Goal: Obtain resource: Download file/media

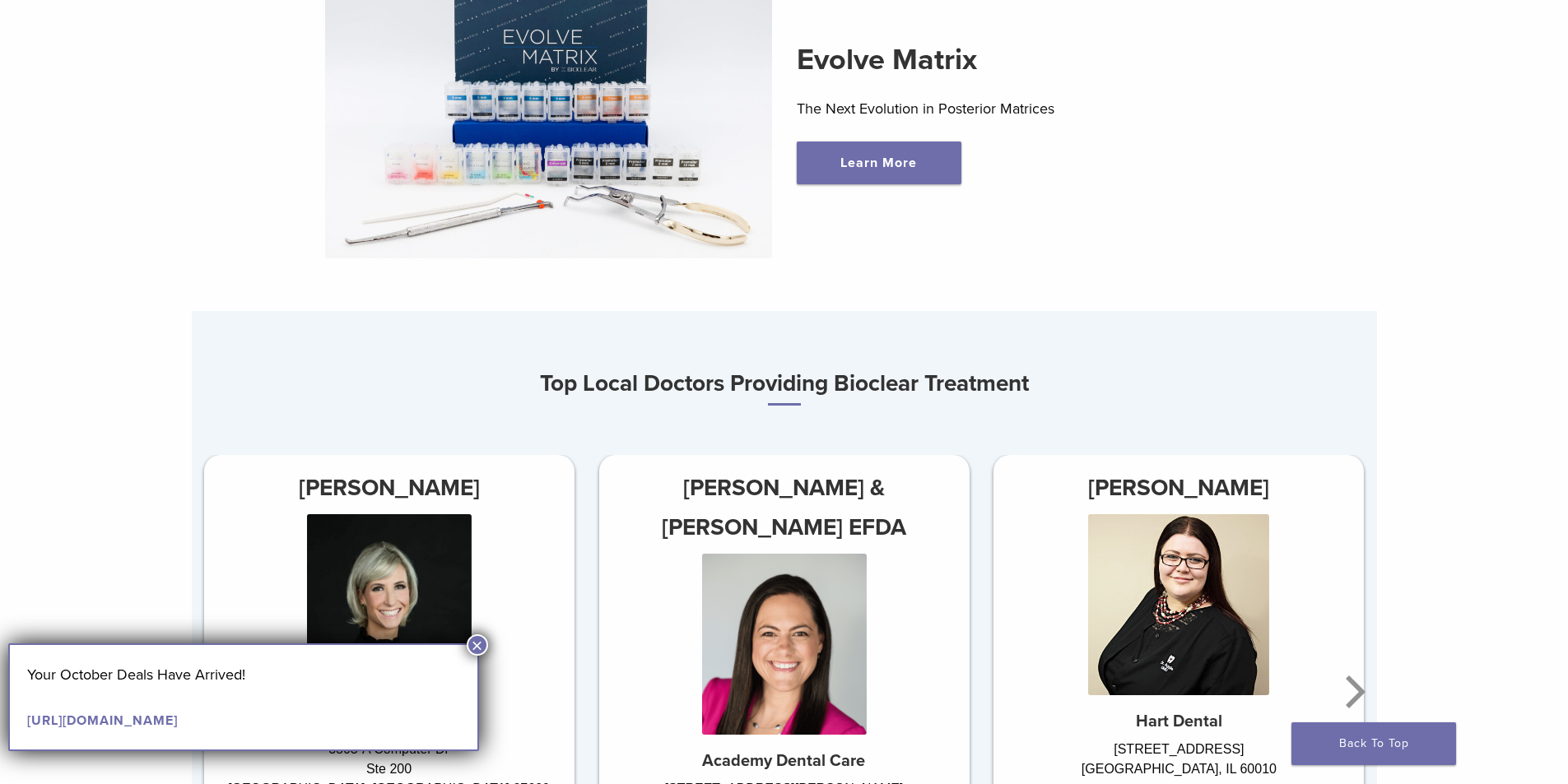
scroll to position [741, 0]
click at [525, 152] on img at bounding box center [548, 113] width 447 height 292
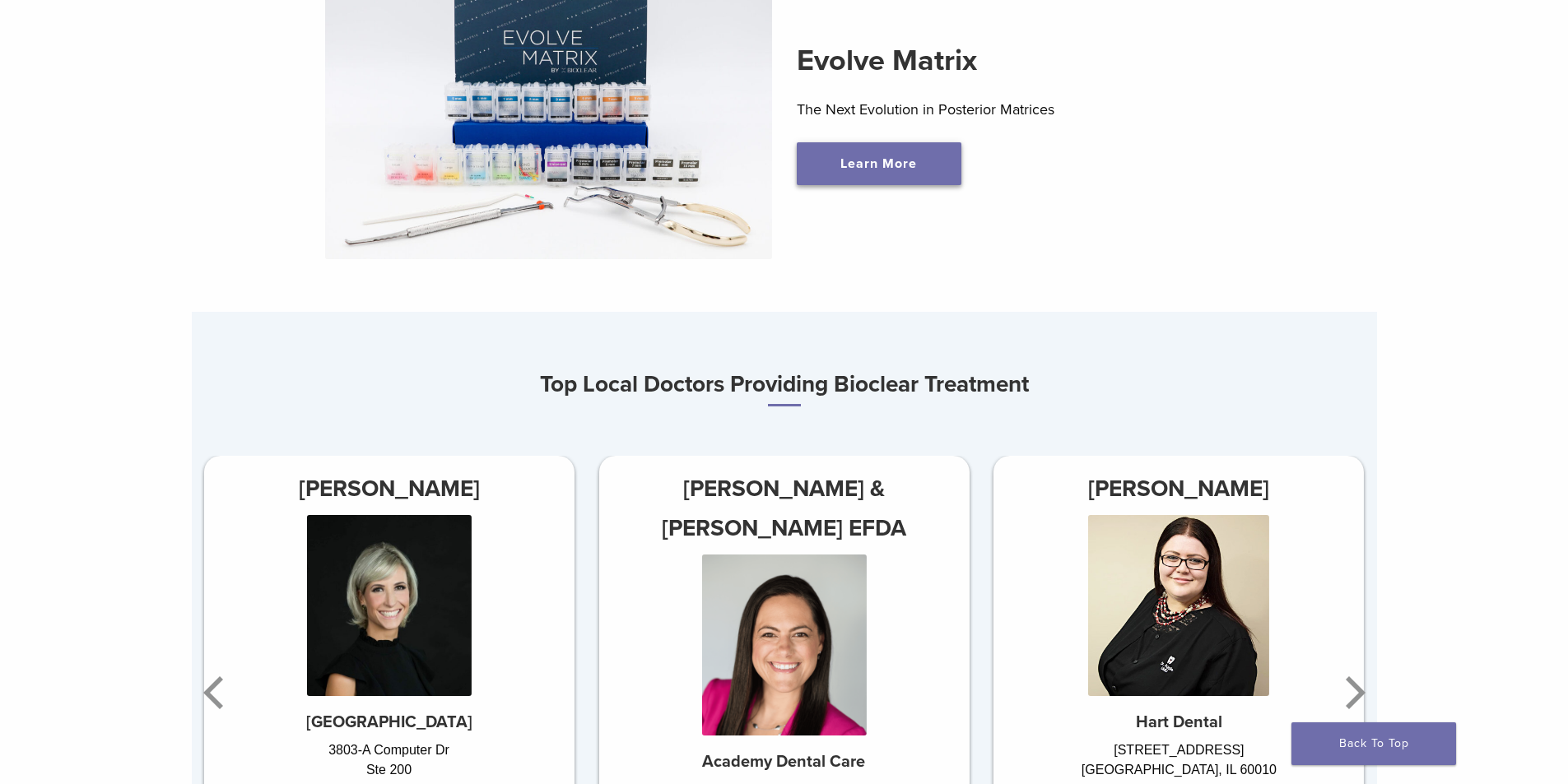
click at [917, 155] on link "Learn More" at bounding box center [879, 164] width 165 height 43
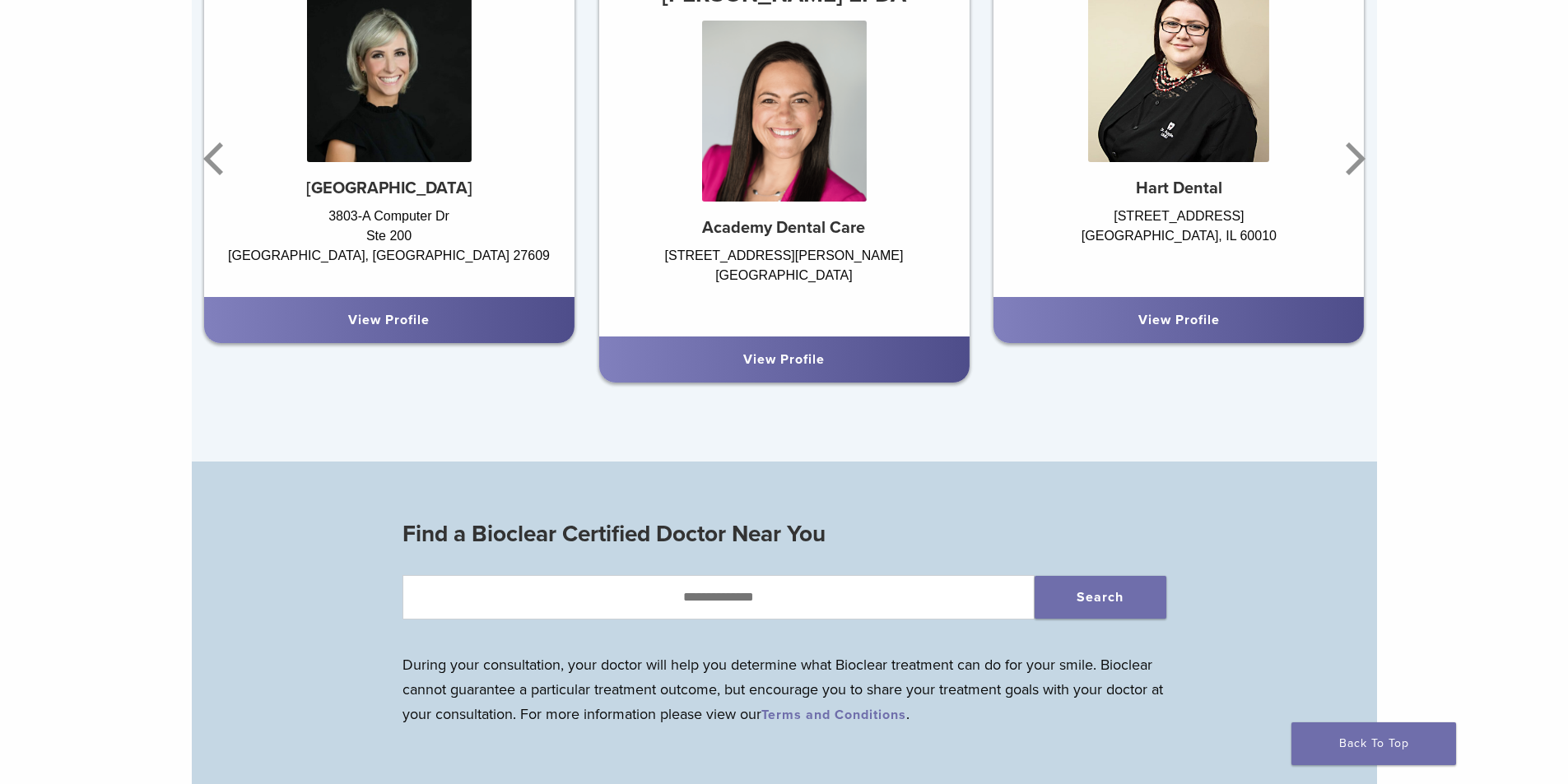
scroll to position [1563, 0]
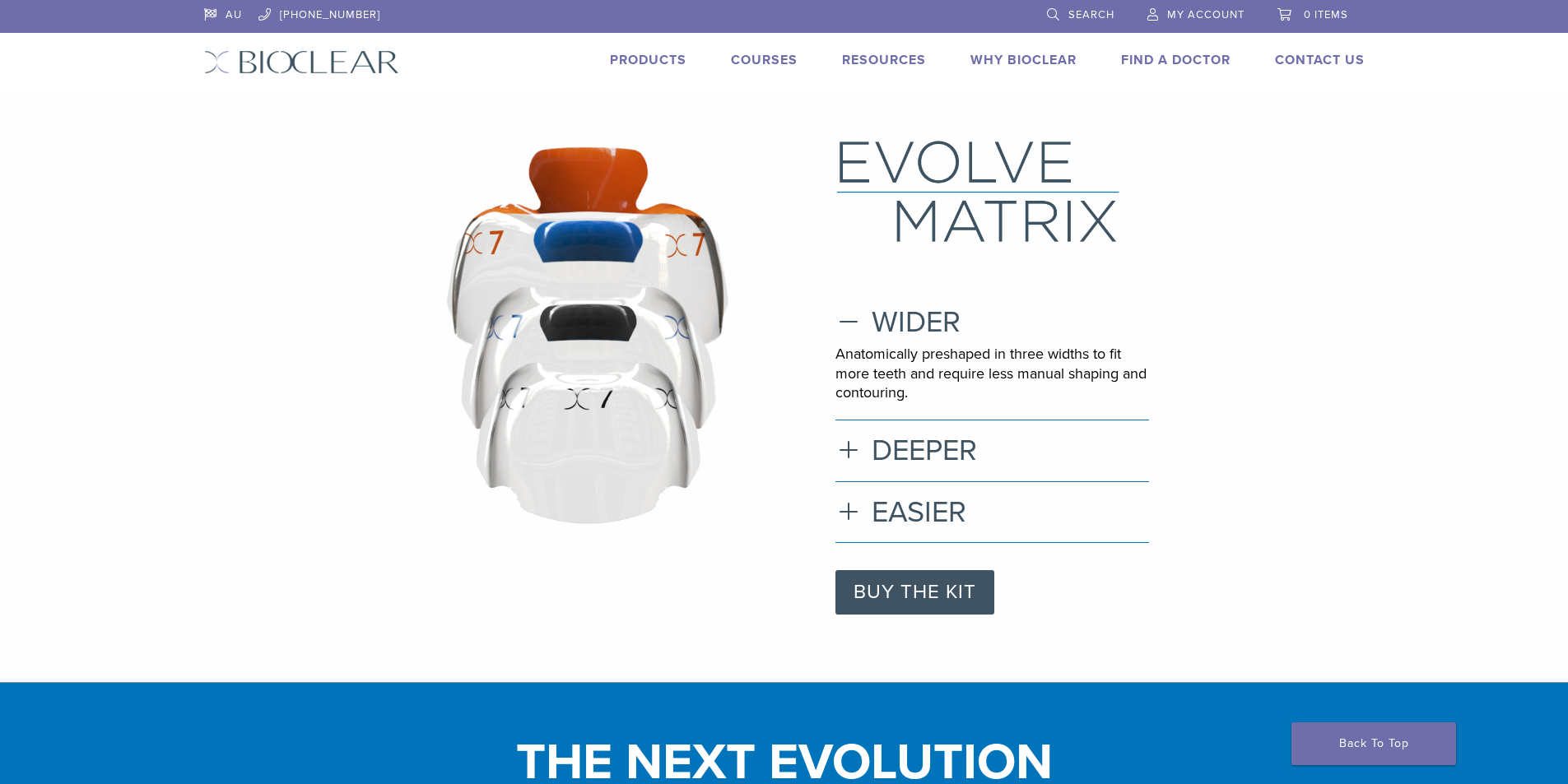
click at [618, 69] on li "Products" at bounding box center [648, 60] width 76 height 19
click at [634, 63] on link "Products" at bounding box center [648, 60] width 76 height 17
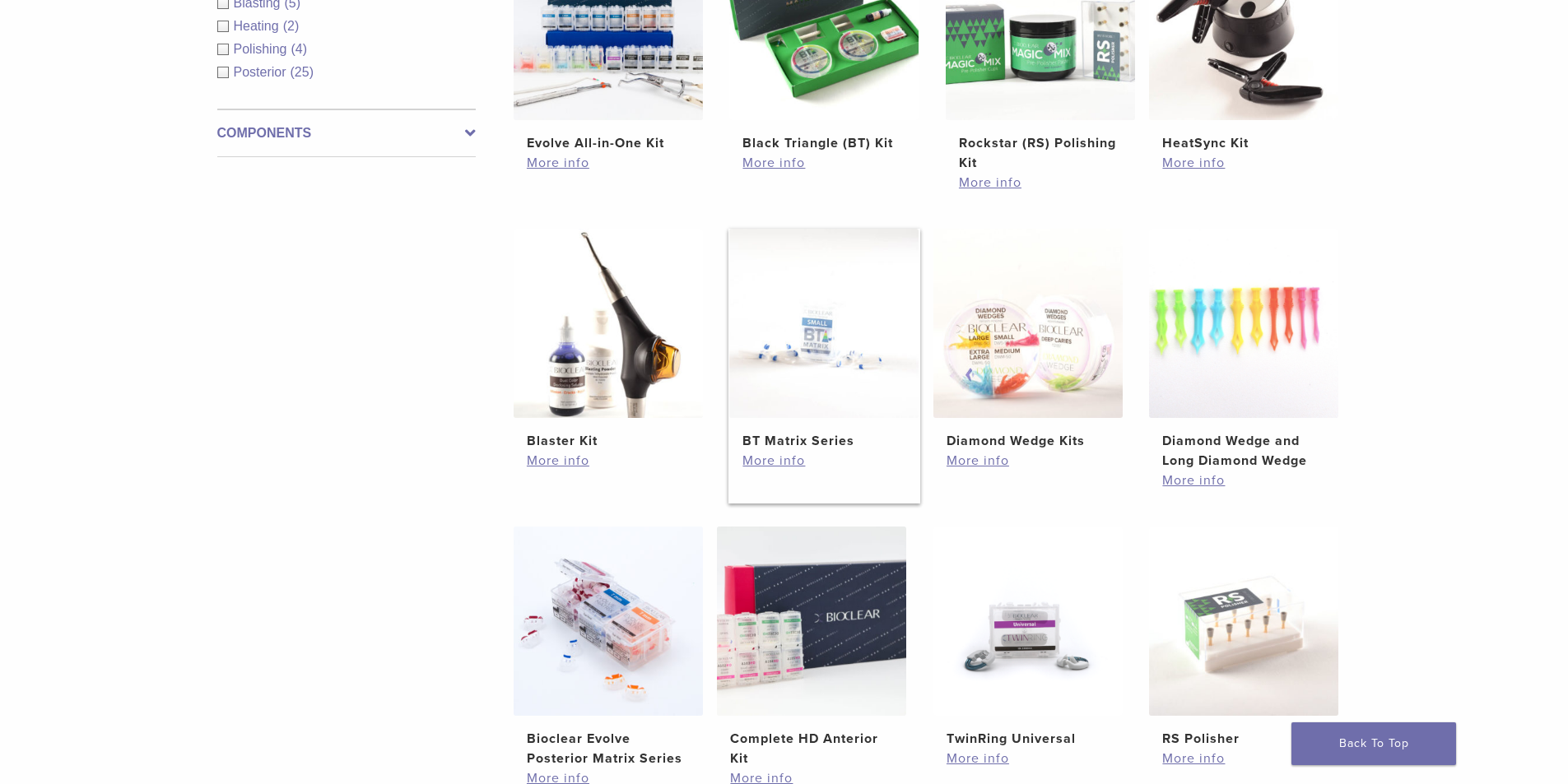
scroll to position [987, 0]
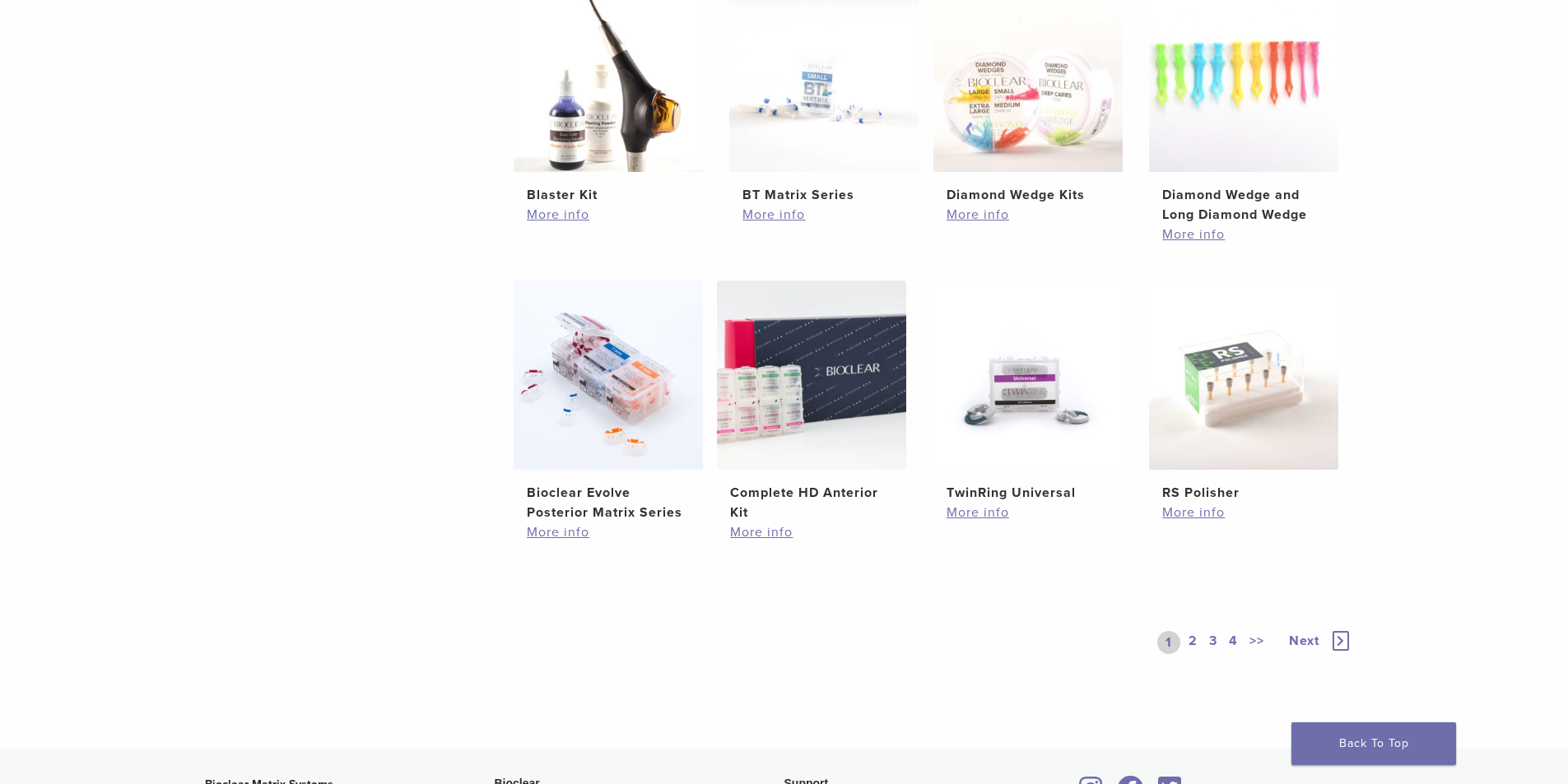
click at [1335, 637] on icon at bounding box center [1341, 640] width 17 height 19
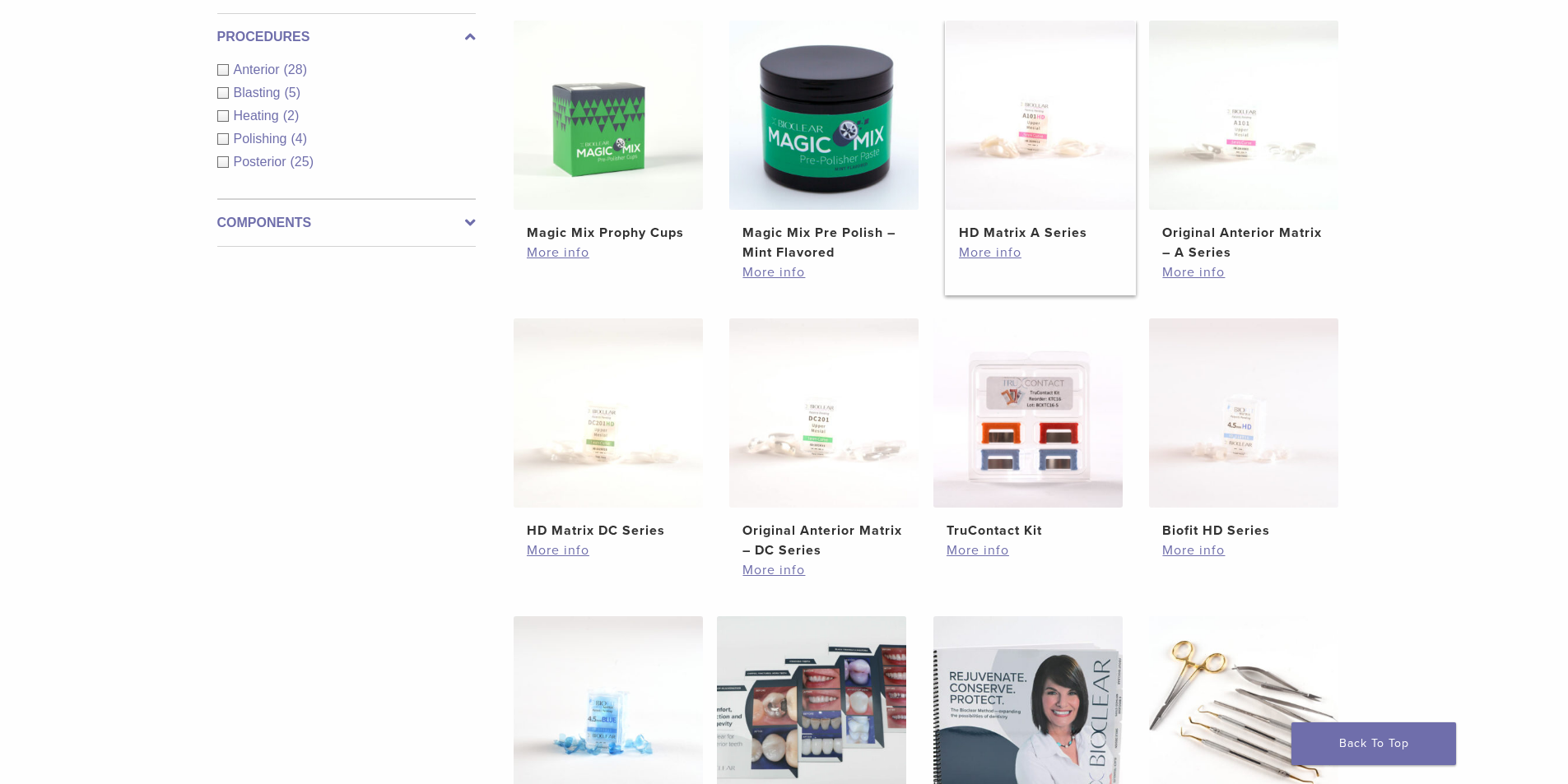
scroll to position [987, 0]
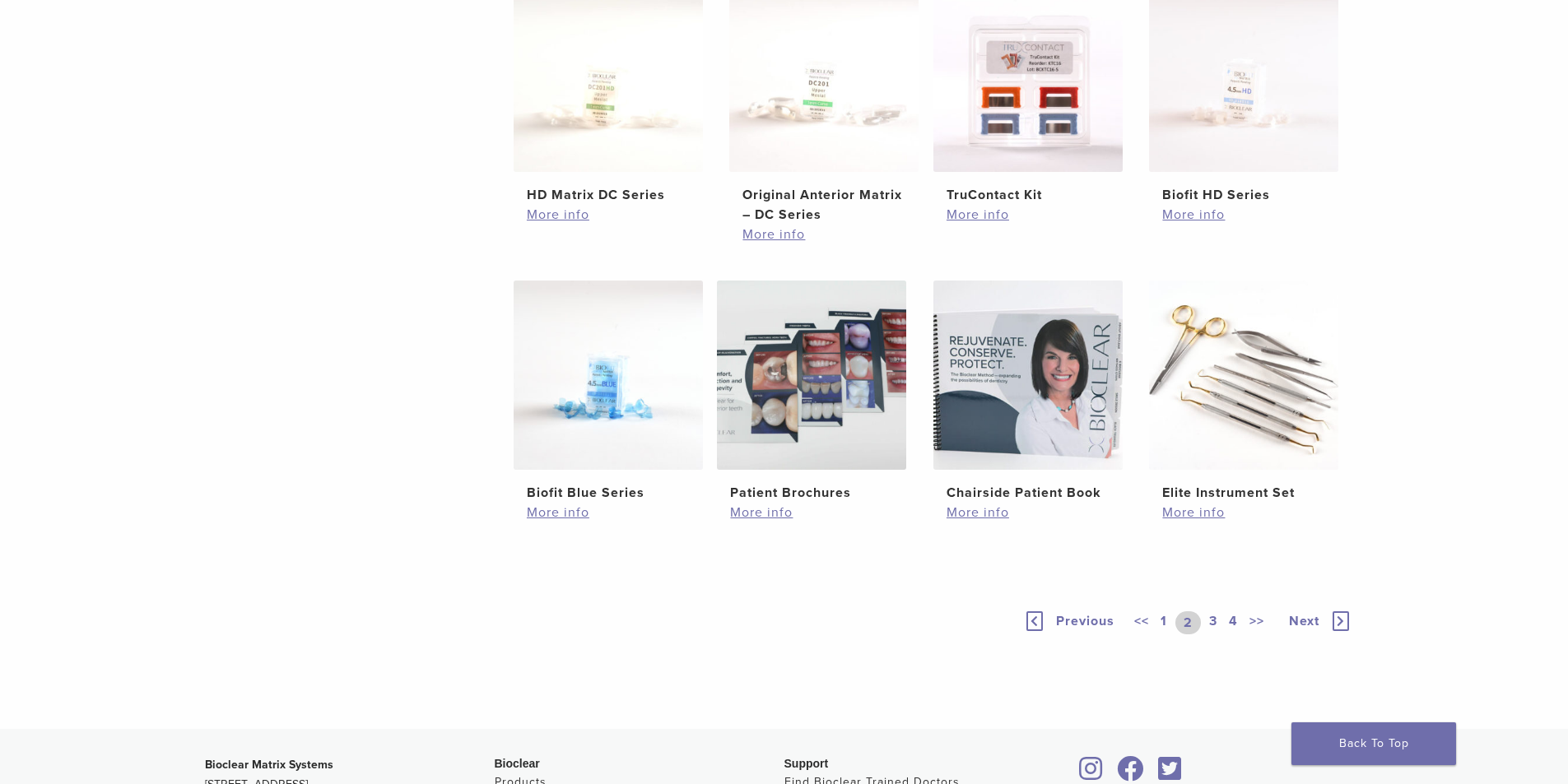
click at [1301, 628] on span "Next" at bounding box center [1303, 621] width 30 height 17
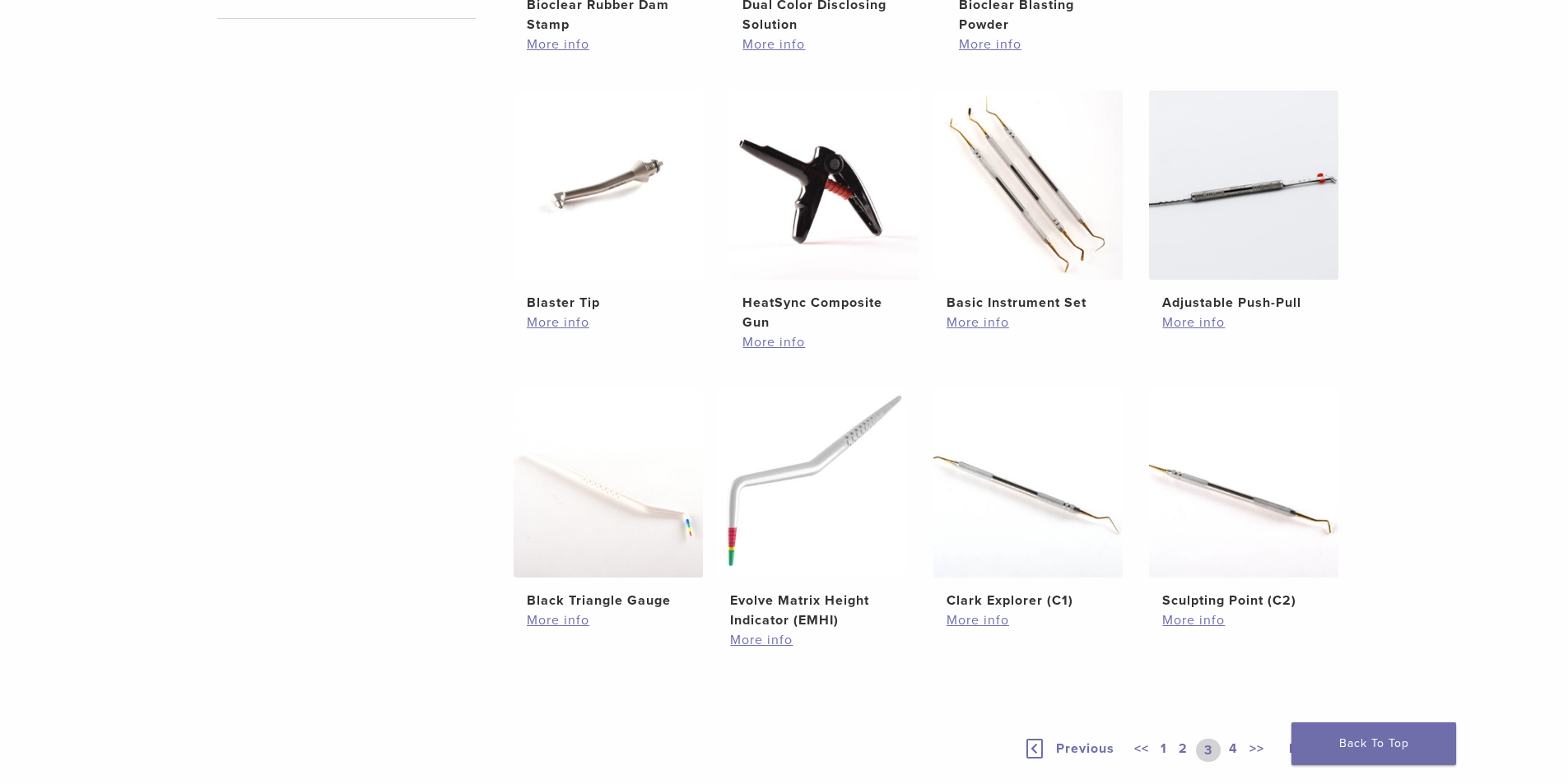
scroll to position [1070, 0]
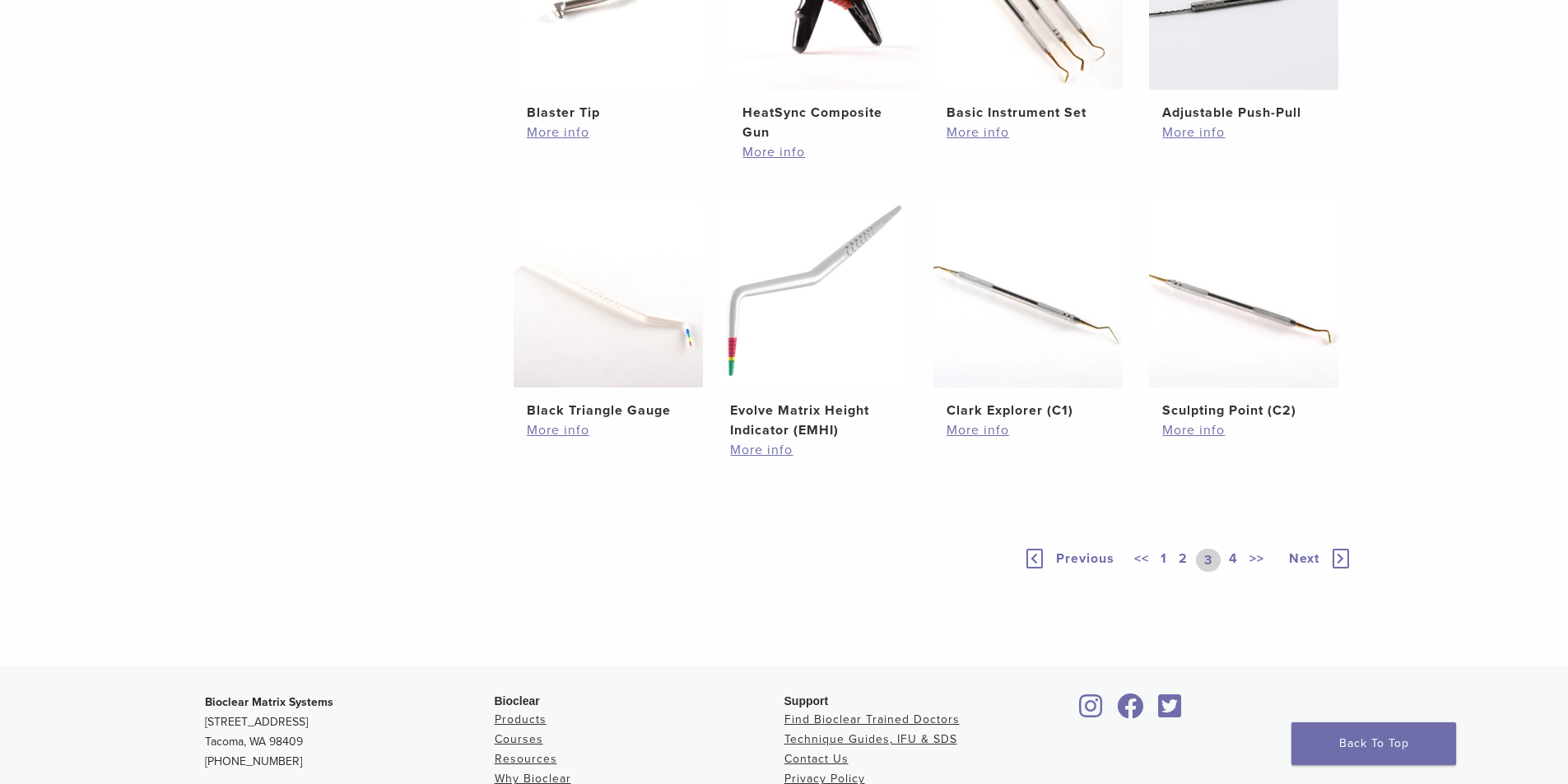
click at [1287, 559] on link "Next" at bounding box center [1312, 559] width 80 height 23
click at [1266, 556] on link ">>" at bounding box center [1256, 558] width 21 height 19
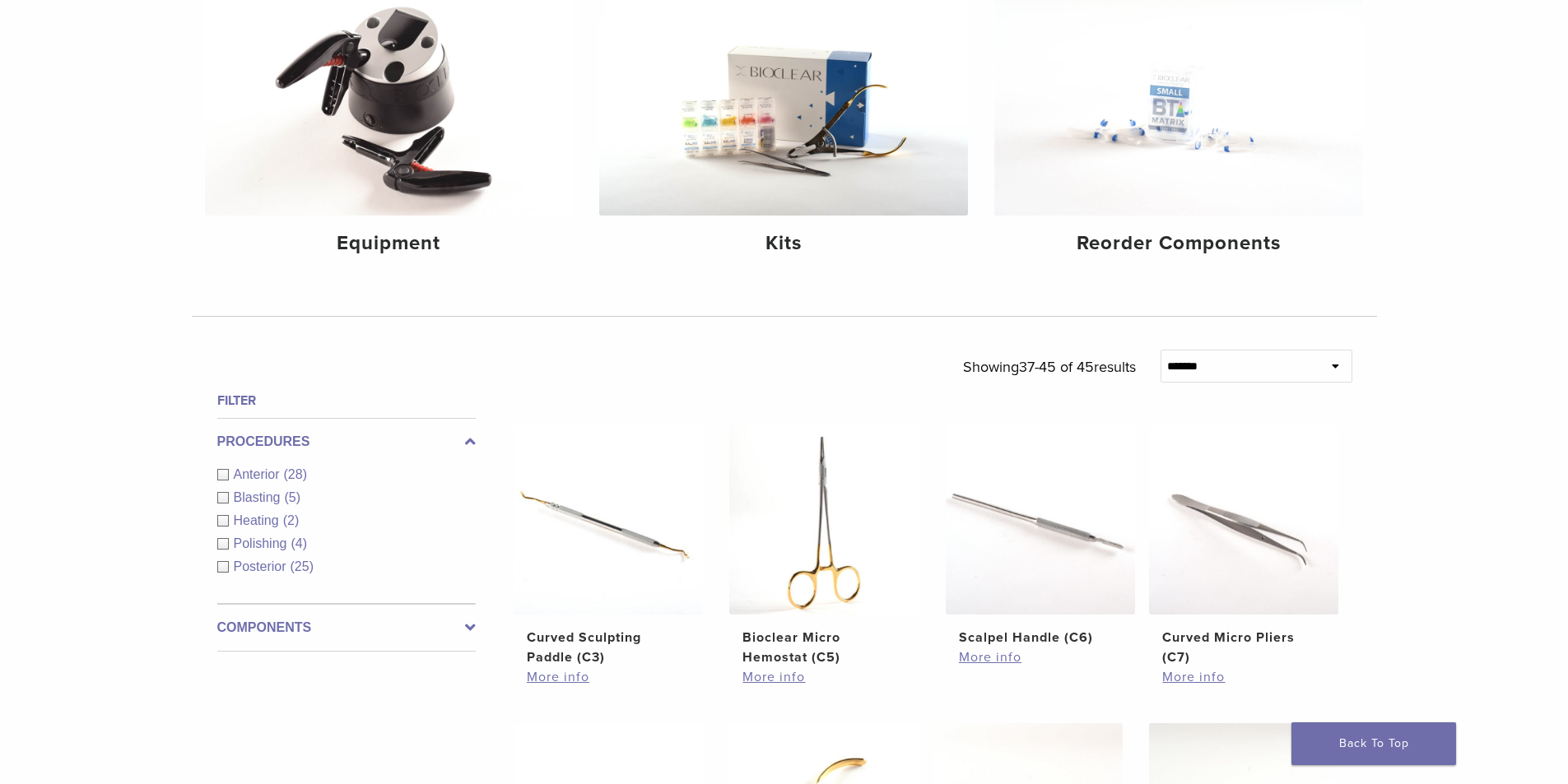
scroll to position [176, 0]
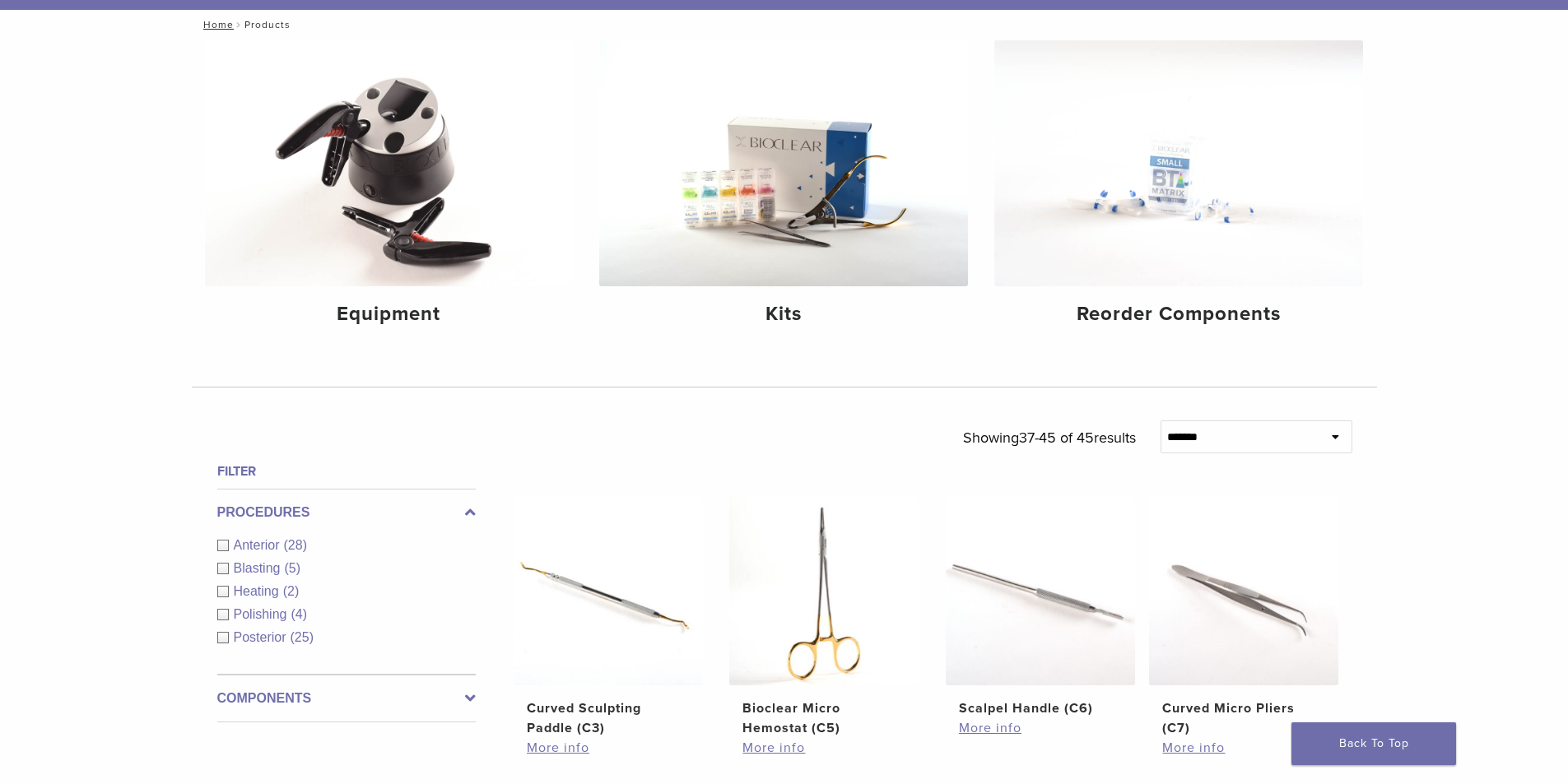
drag, startPoint x: 424, startPoint y: 135, endPoint x: 465, endPoint y: 129, distance: 41.4
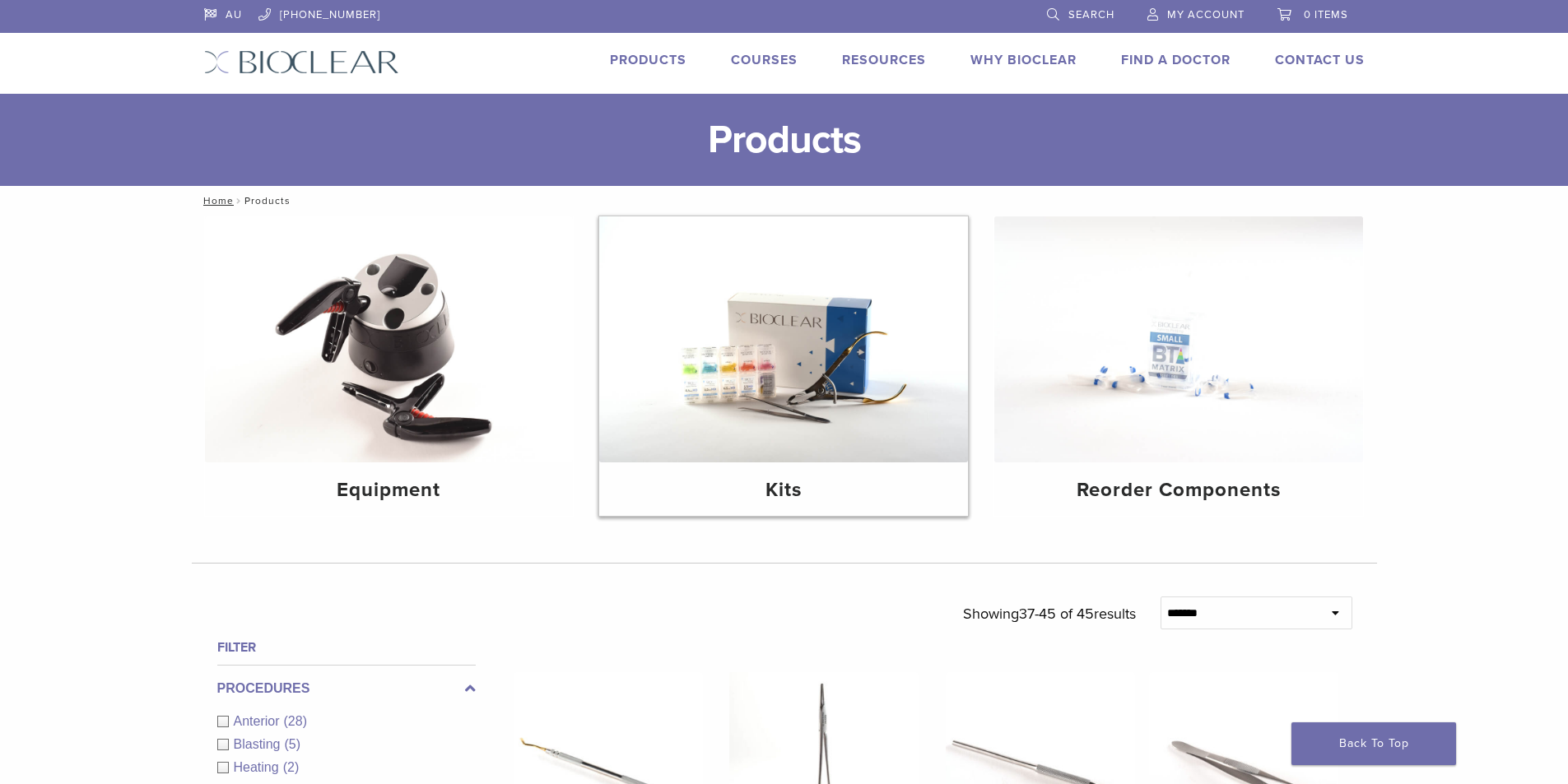
click at [757, 405] on img at bounding box center [783, 339] width 369 height 246
click at [790, 442] on img at bounding box center [783, 339] width 369 height 246
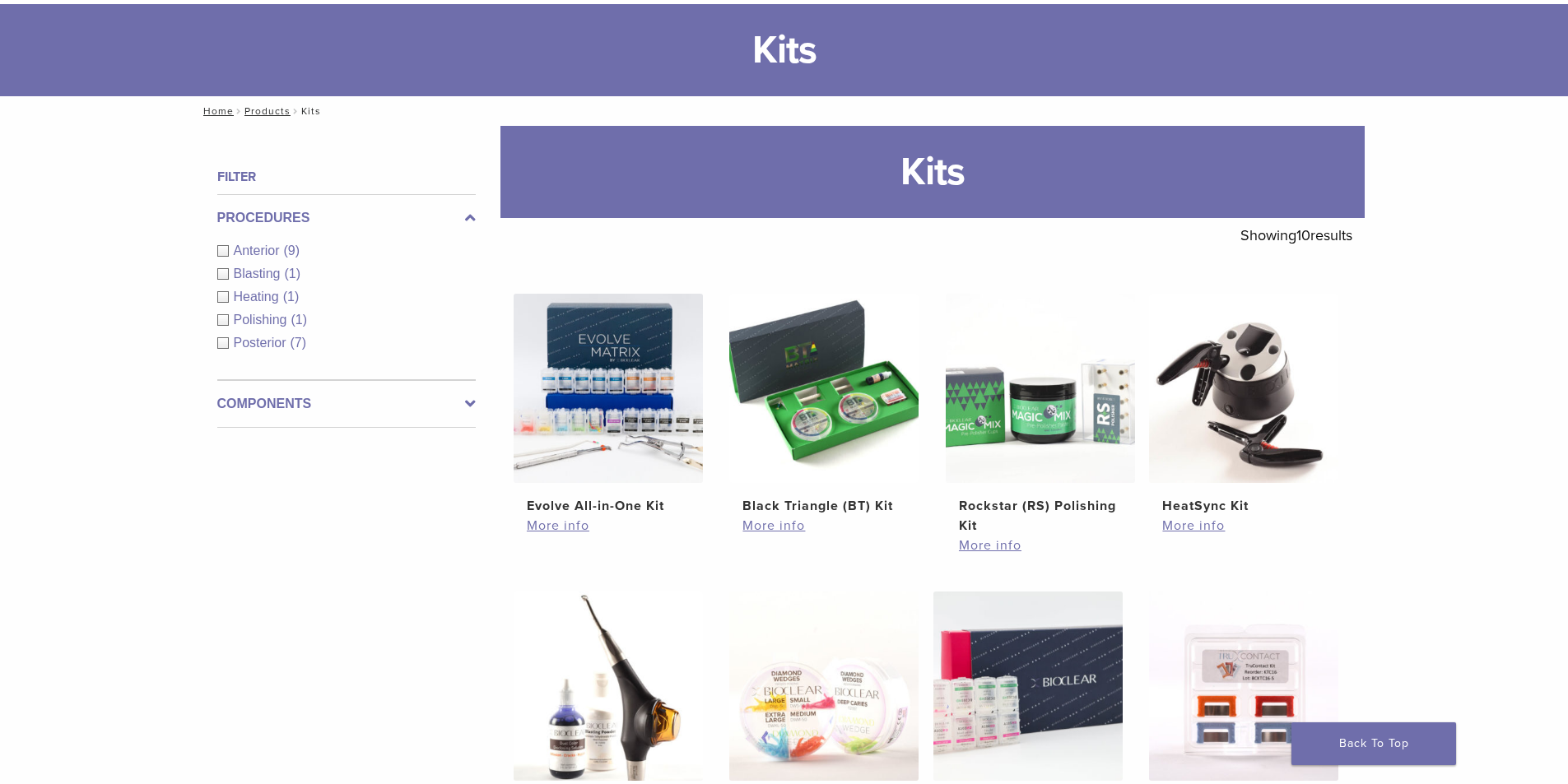
scroll to position [165, 0]
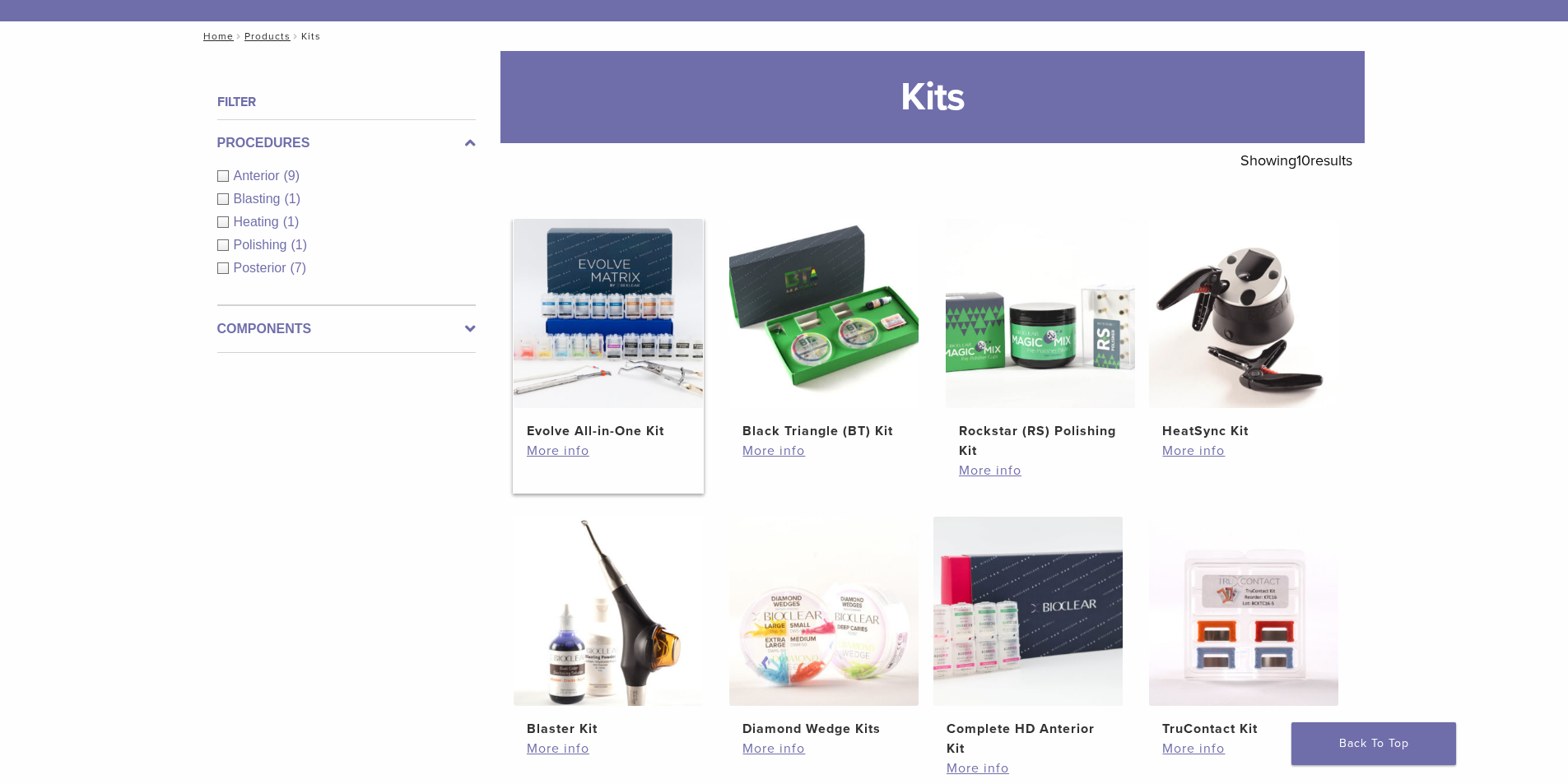
click at [653, 424] on h2 "Evolve All-in-One Kit" at bounding box center [607, 431] width 163 height 19
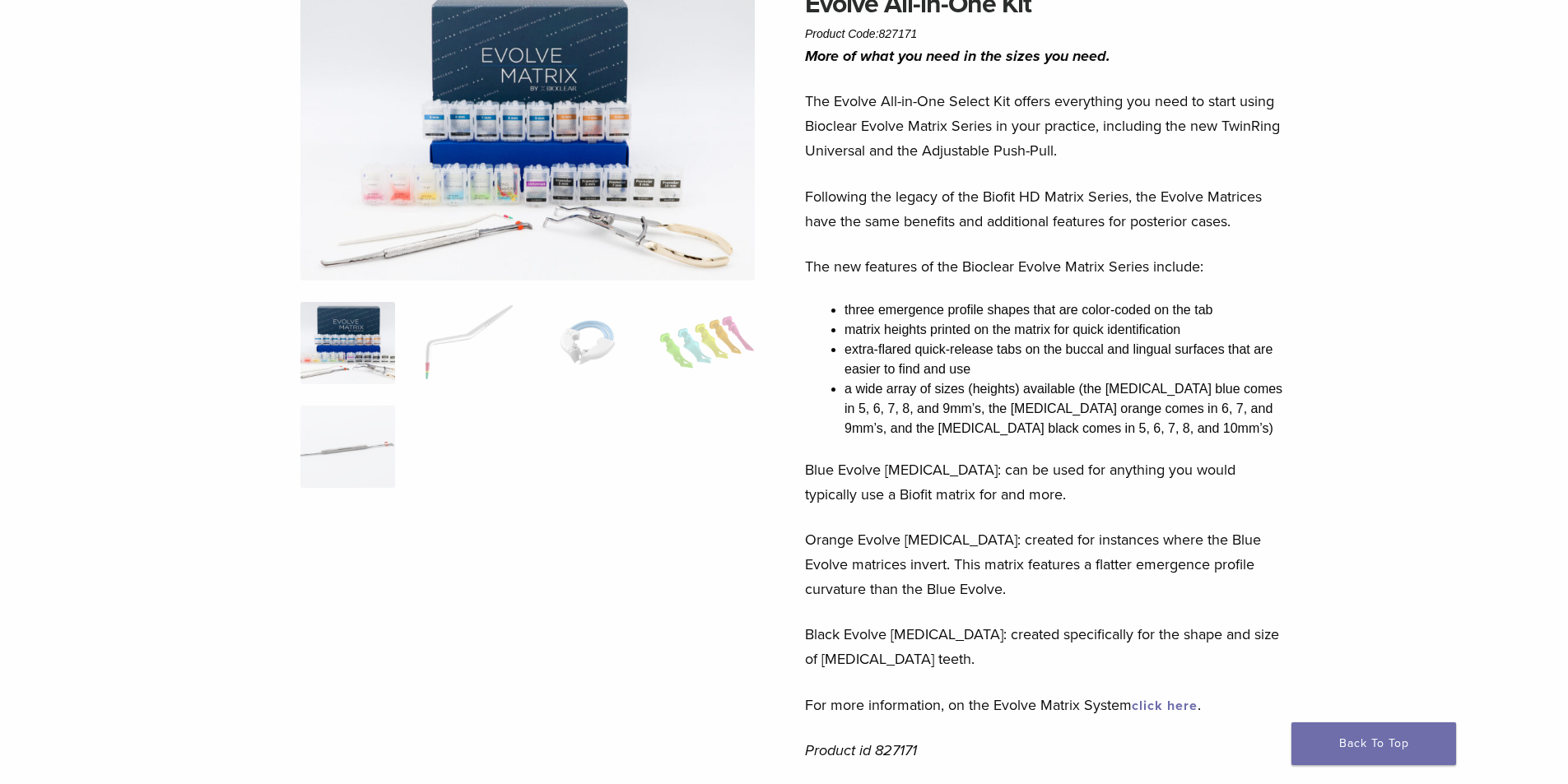
scroll to position [411, 0]
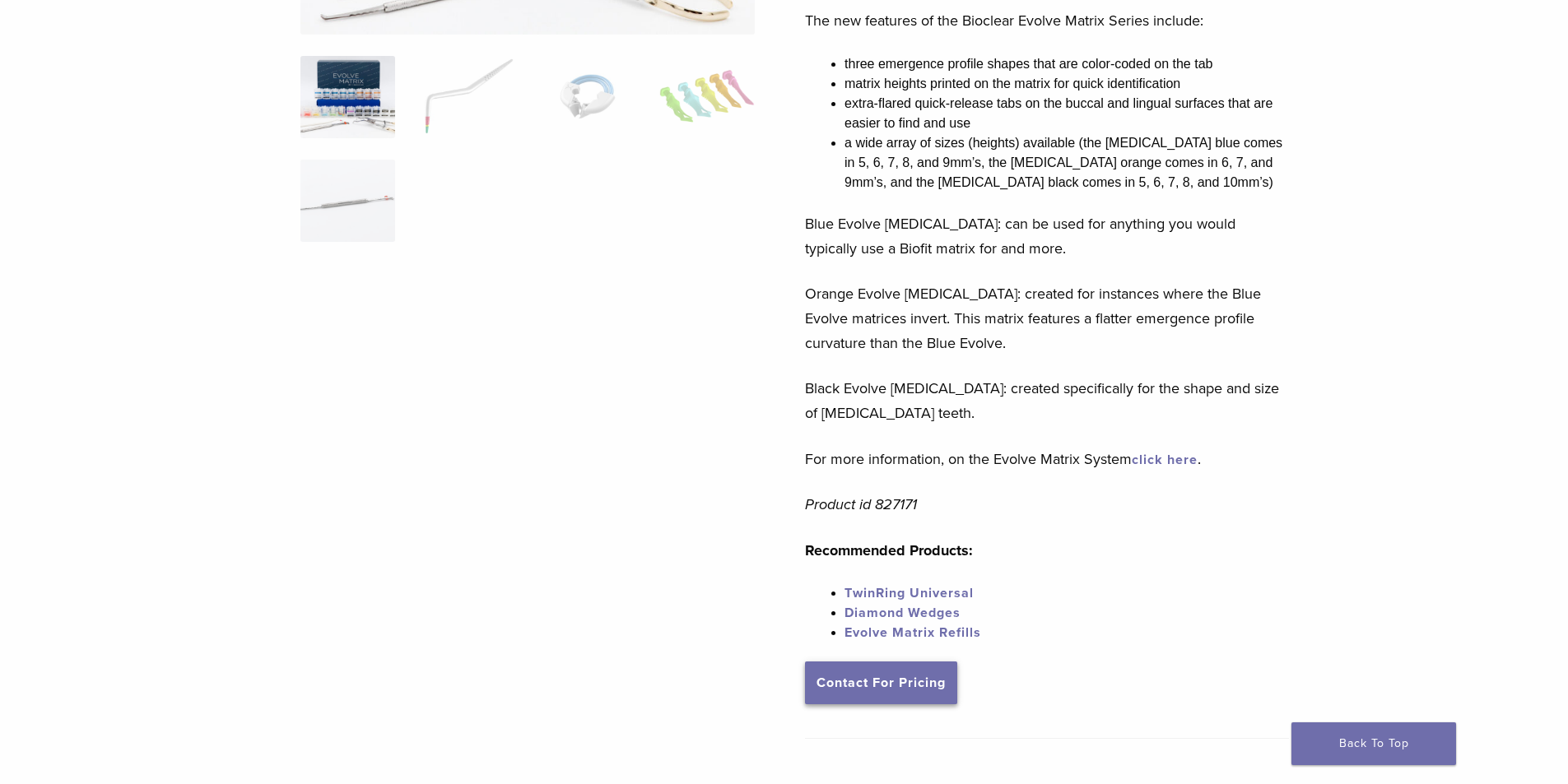
click at [925, 678] on link "Contact For Pricing" at bounding box center [881, 683] width 152 height 43
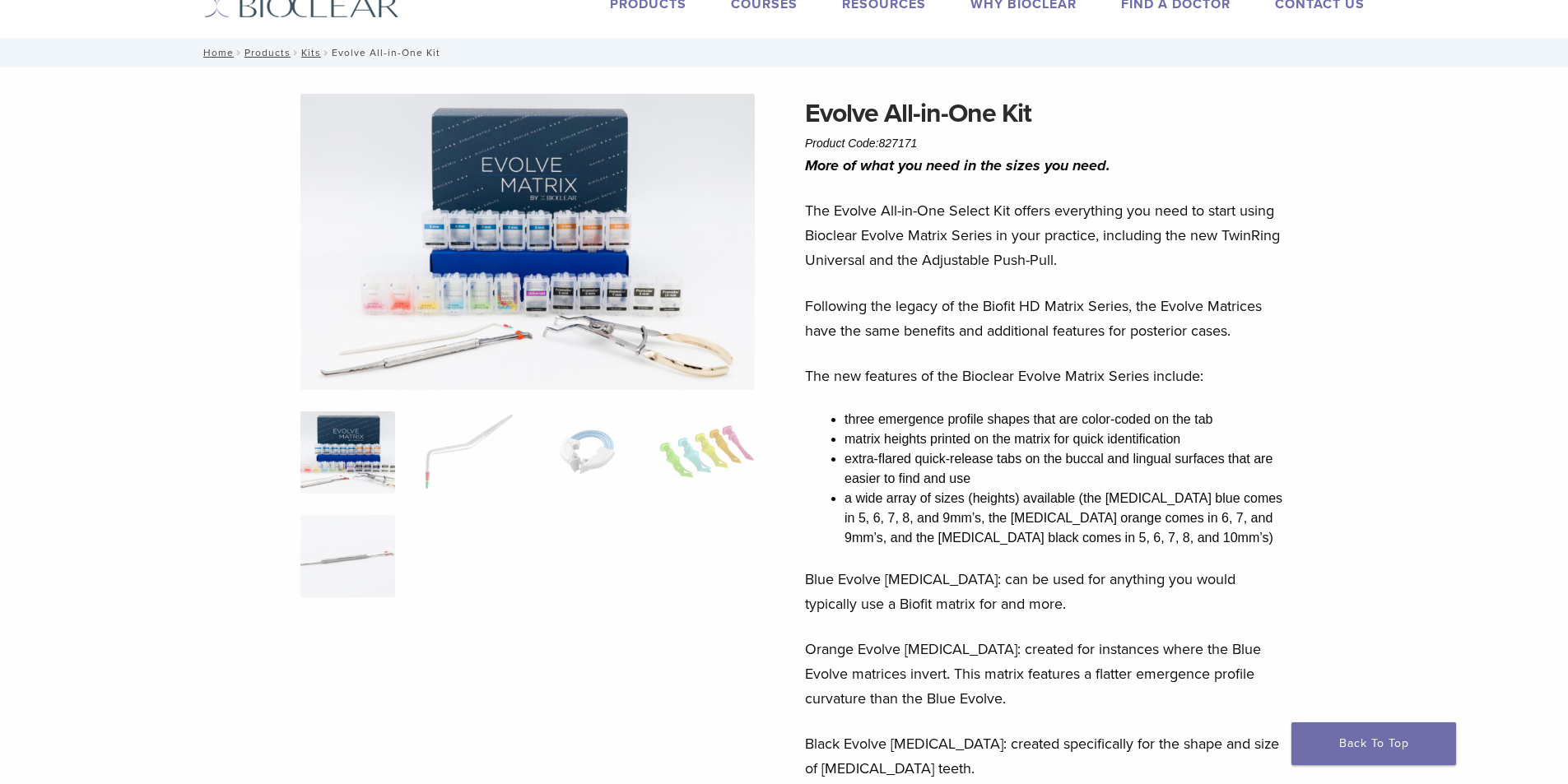
scroll to position [0, 0]
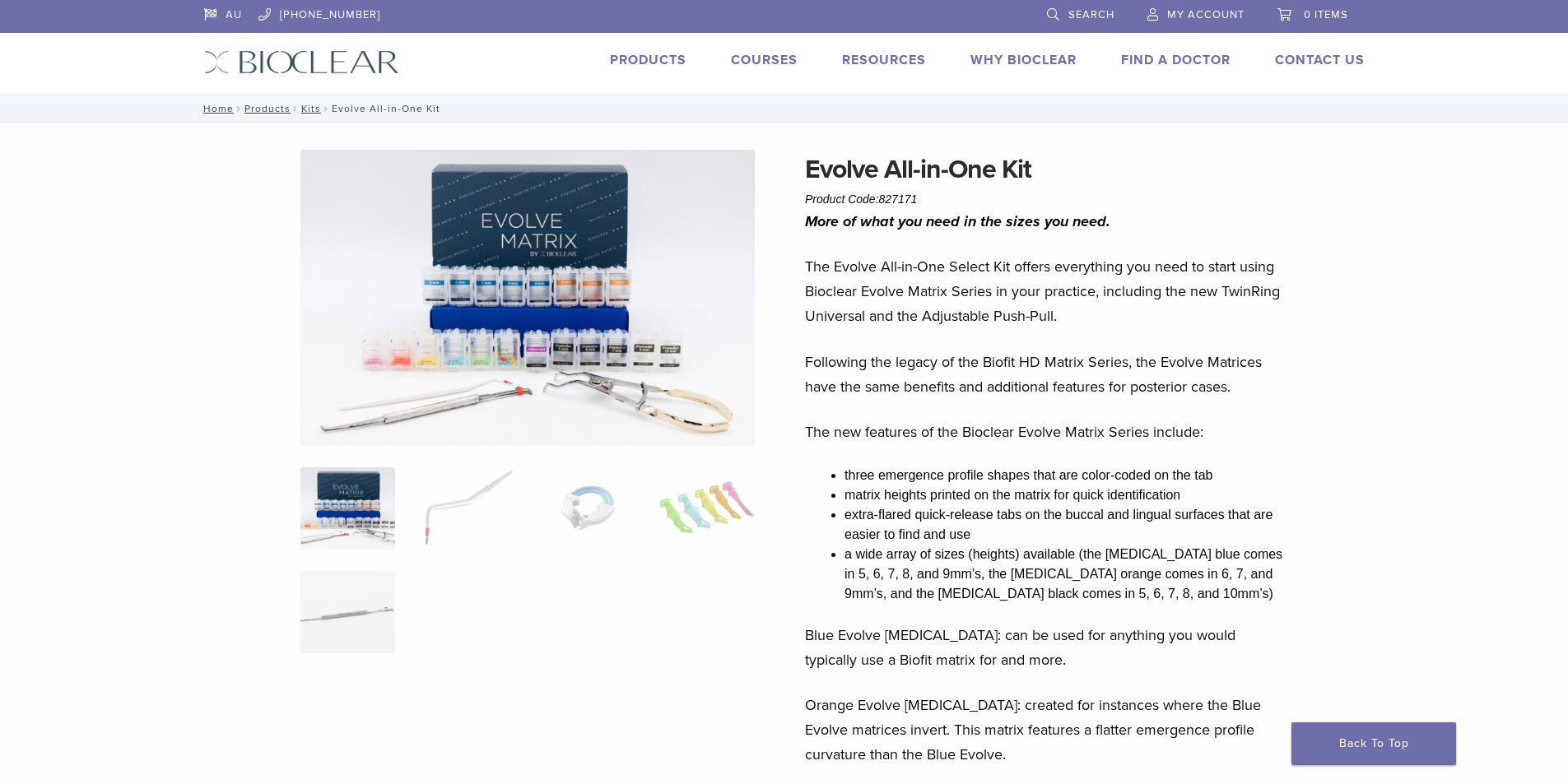
click at [18, 0] on header "AU 1.855.712.5327 Search My Account 0 items Cart No products in the cart. Back …" at bounding box center [784, 47] width 1568 height 94
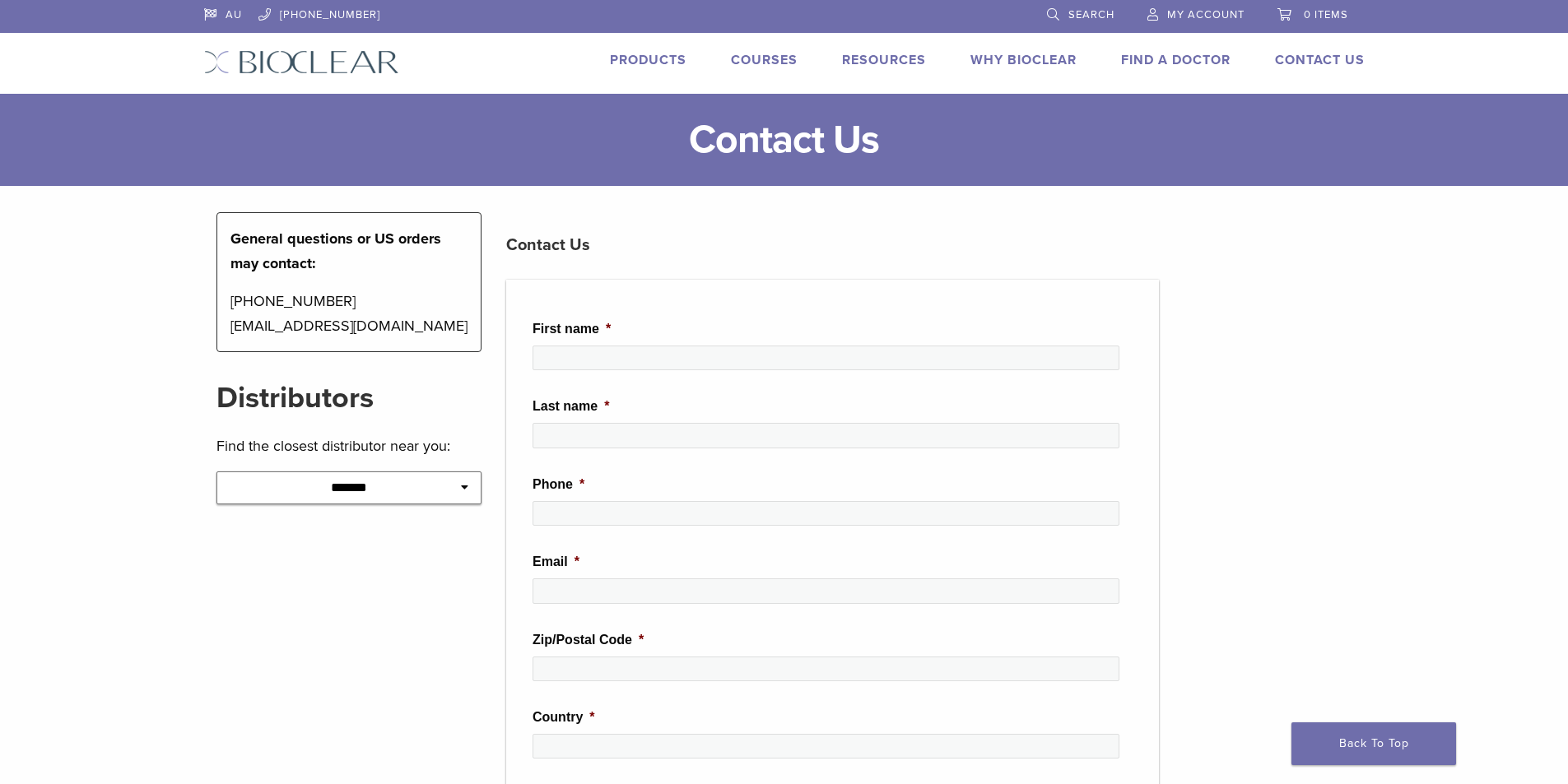
click at [670, 67] on link "Products" at bounding box center [648, 60] width 76 height 17
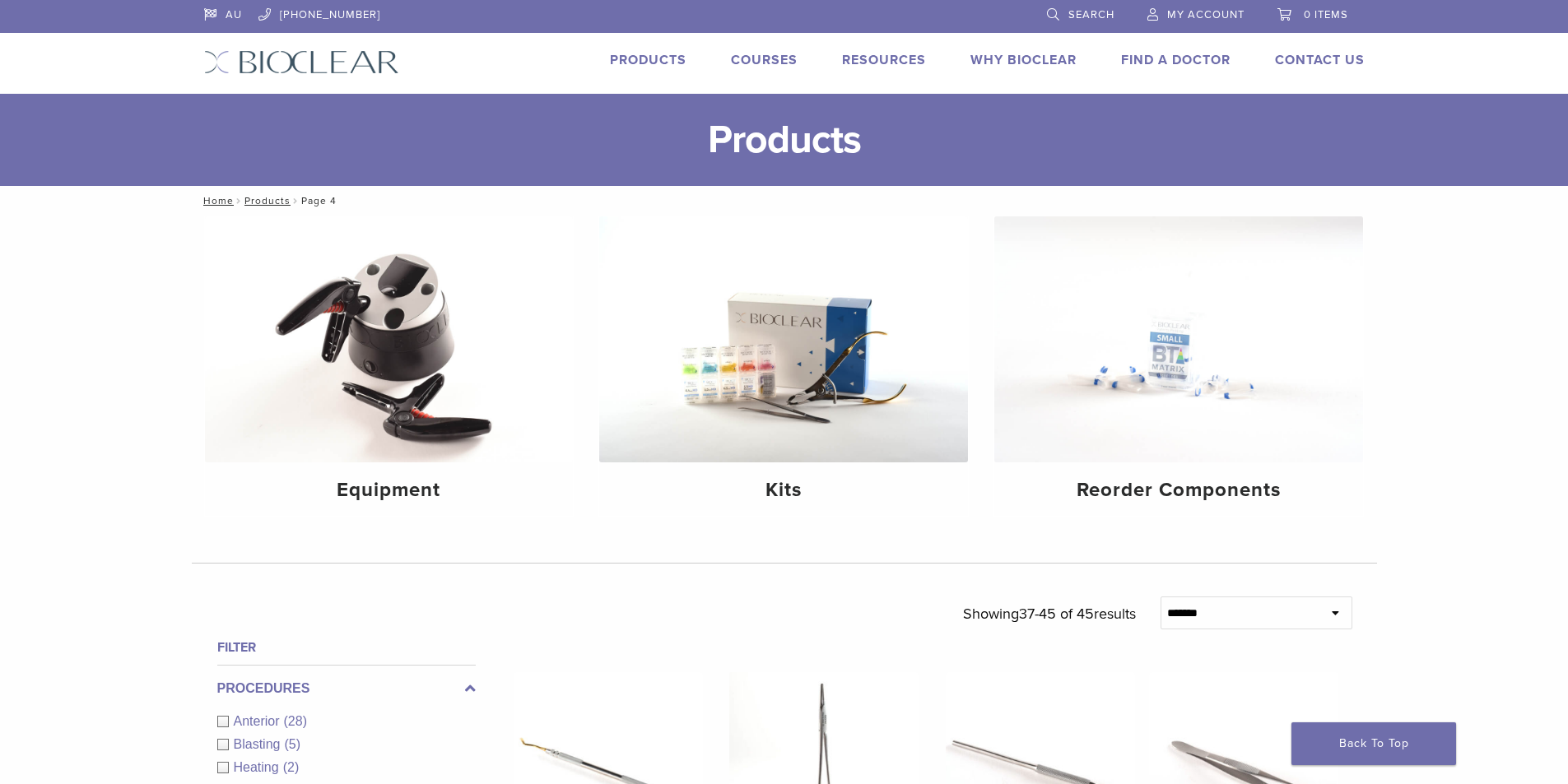
scroll to position [1070, 0]
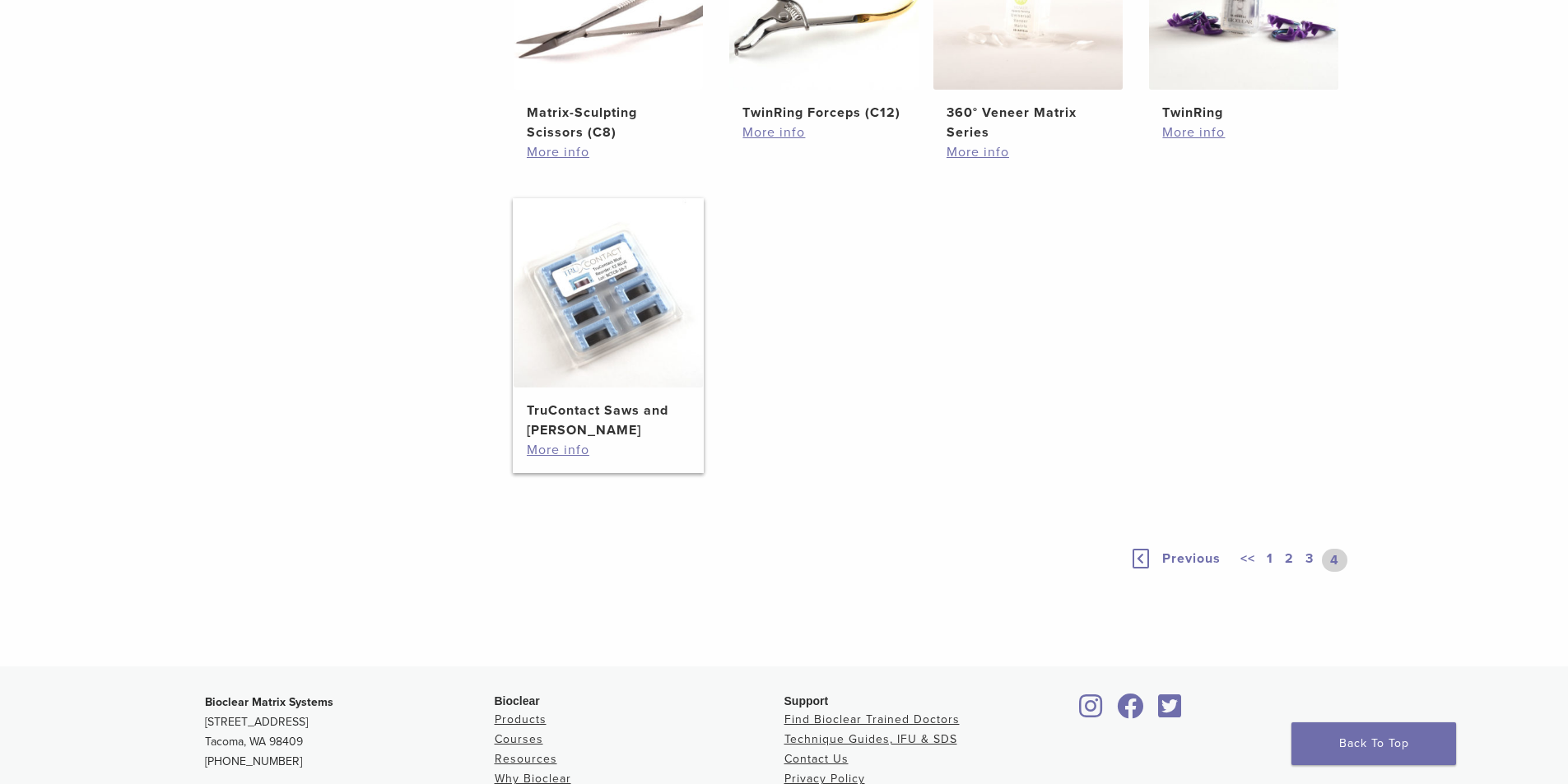
click at [557, 422] on h2 "TruContact Saws and Sanders" at bounding box center [607, 421] width 163 height 40
click at [575, 448] on link "More info" at bounding box center [607, 449] width 163 height 19
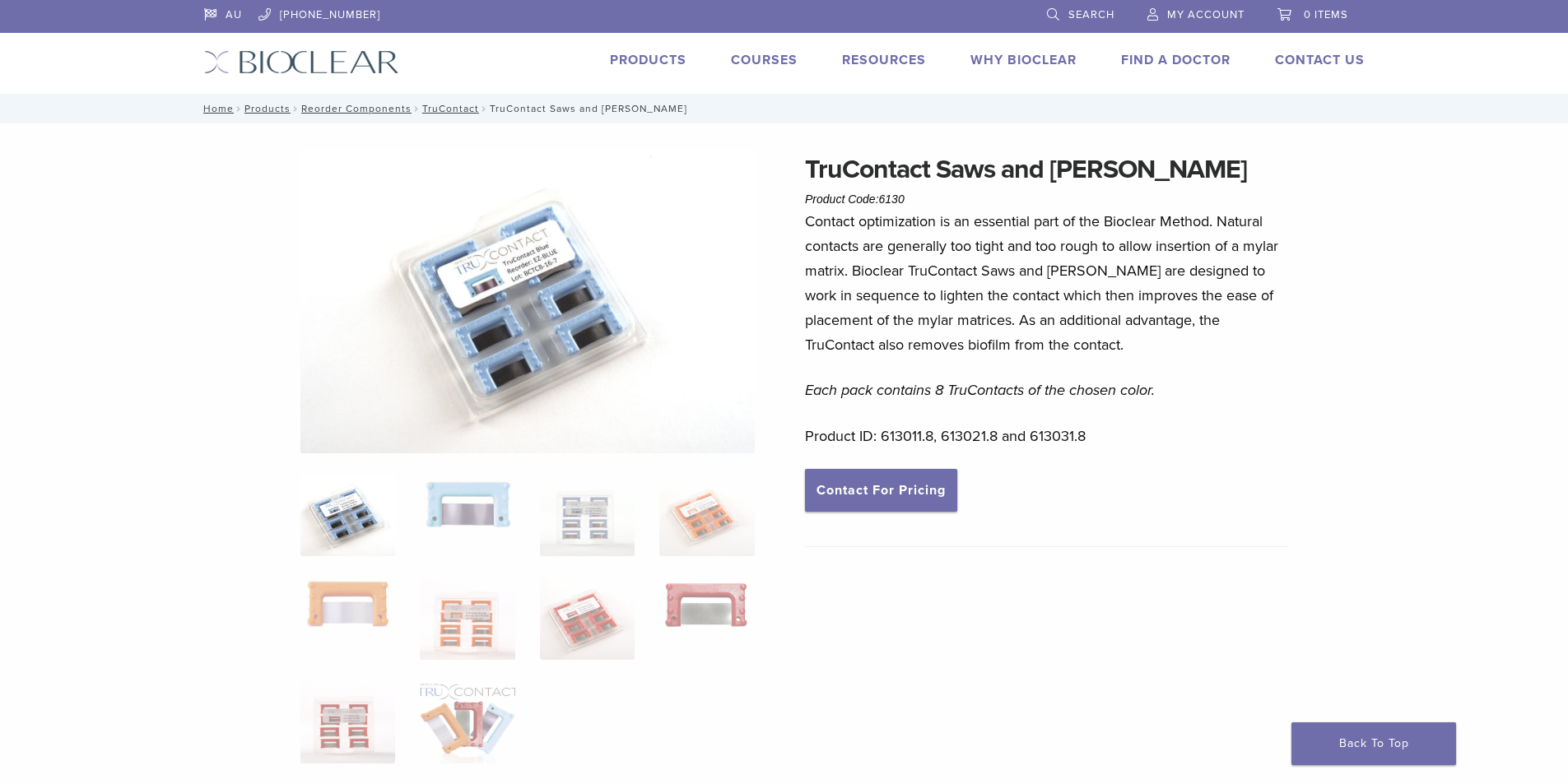
scroll to position [82, 0]
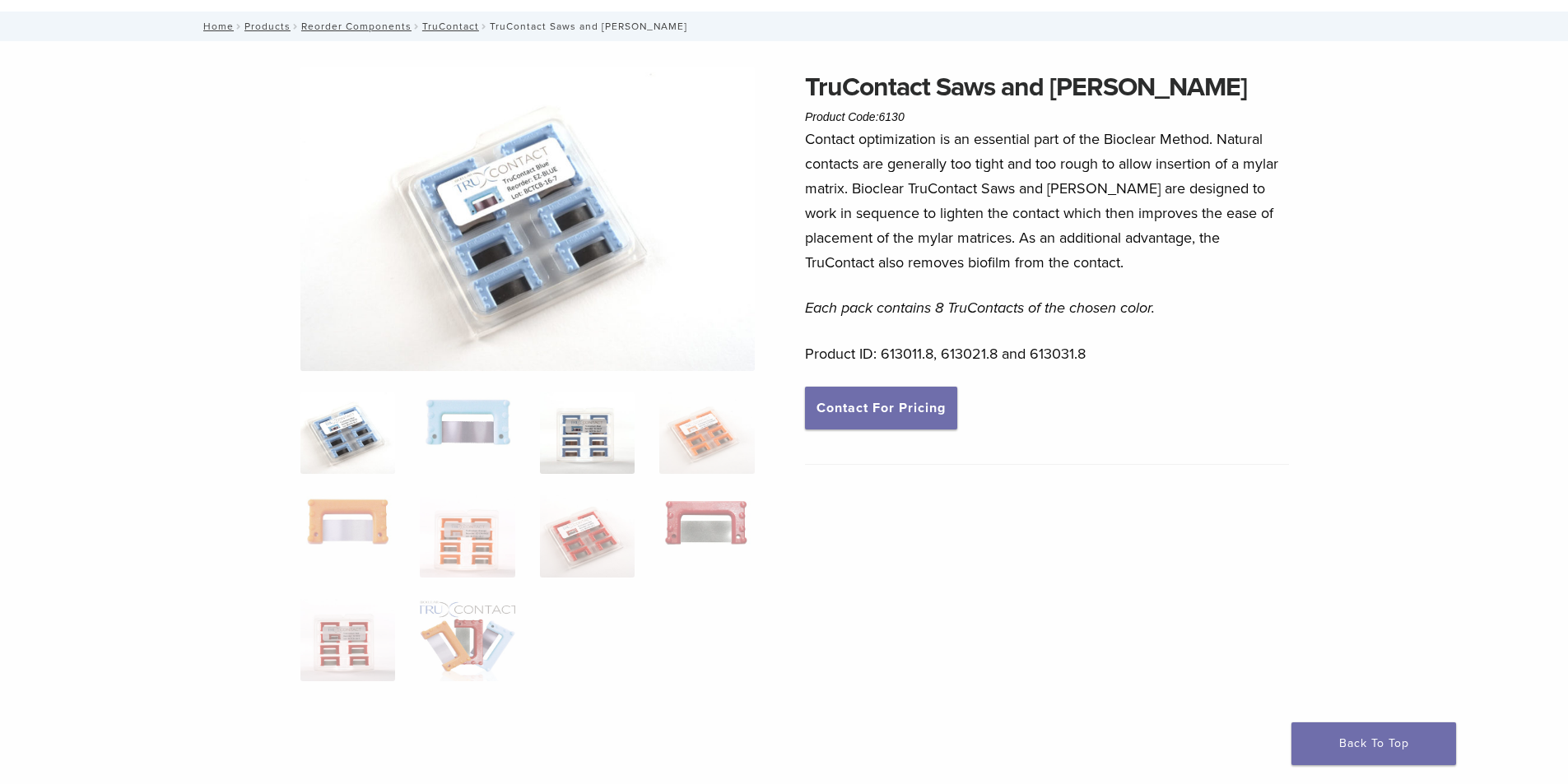
click at [627, 420] on img at bounding box center [587, 432] width 95 height 82
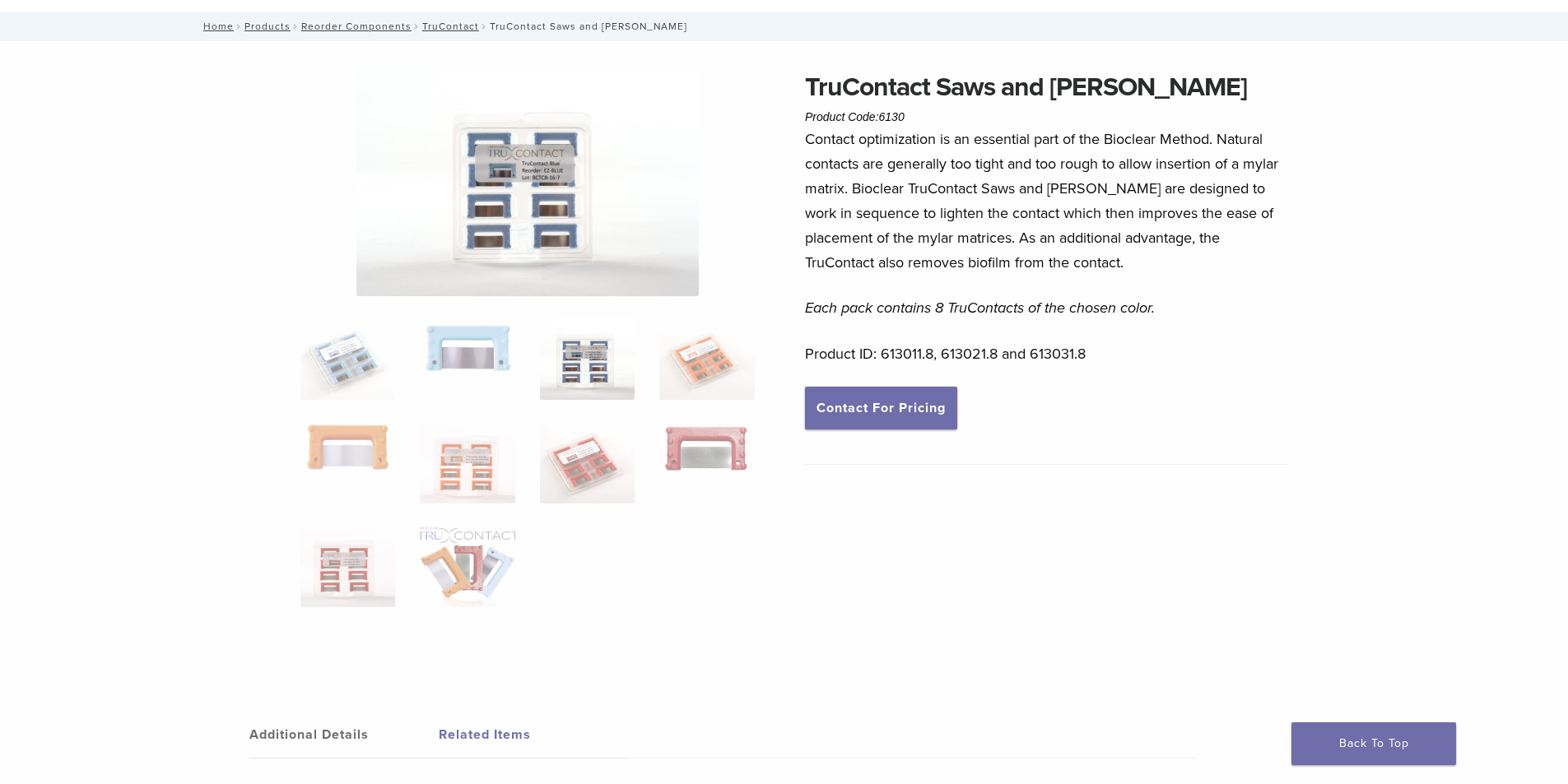
click at [483, 187] on img at bounding box center [527, 181] width 342 height 229
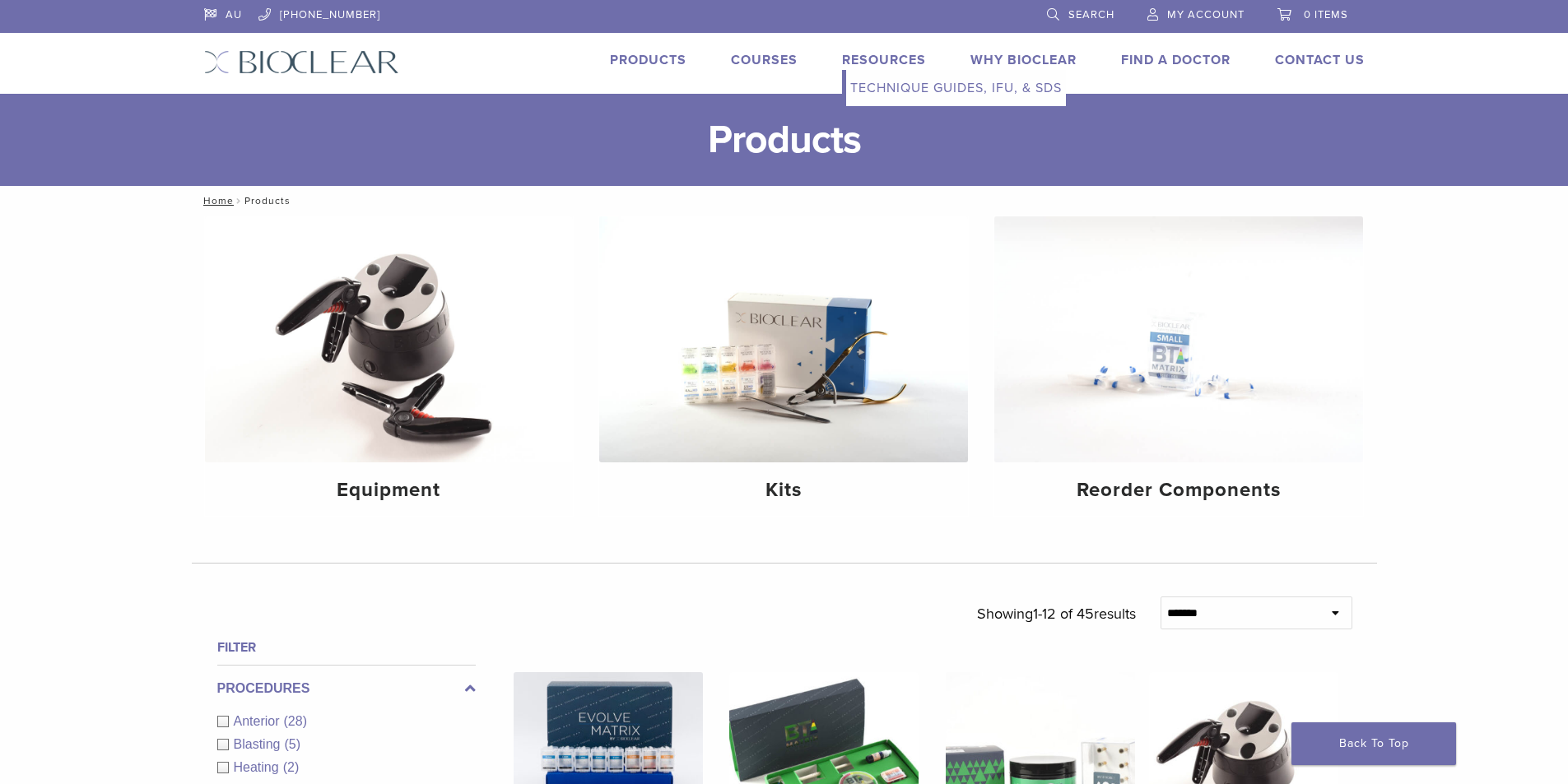
click at [898, 98] on link "Technique Guides, IFU, & SDS" at bounding box center [955, 87] width 220 height 36
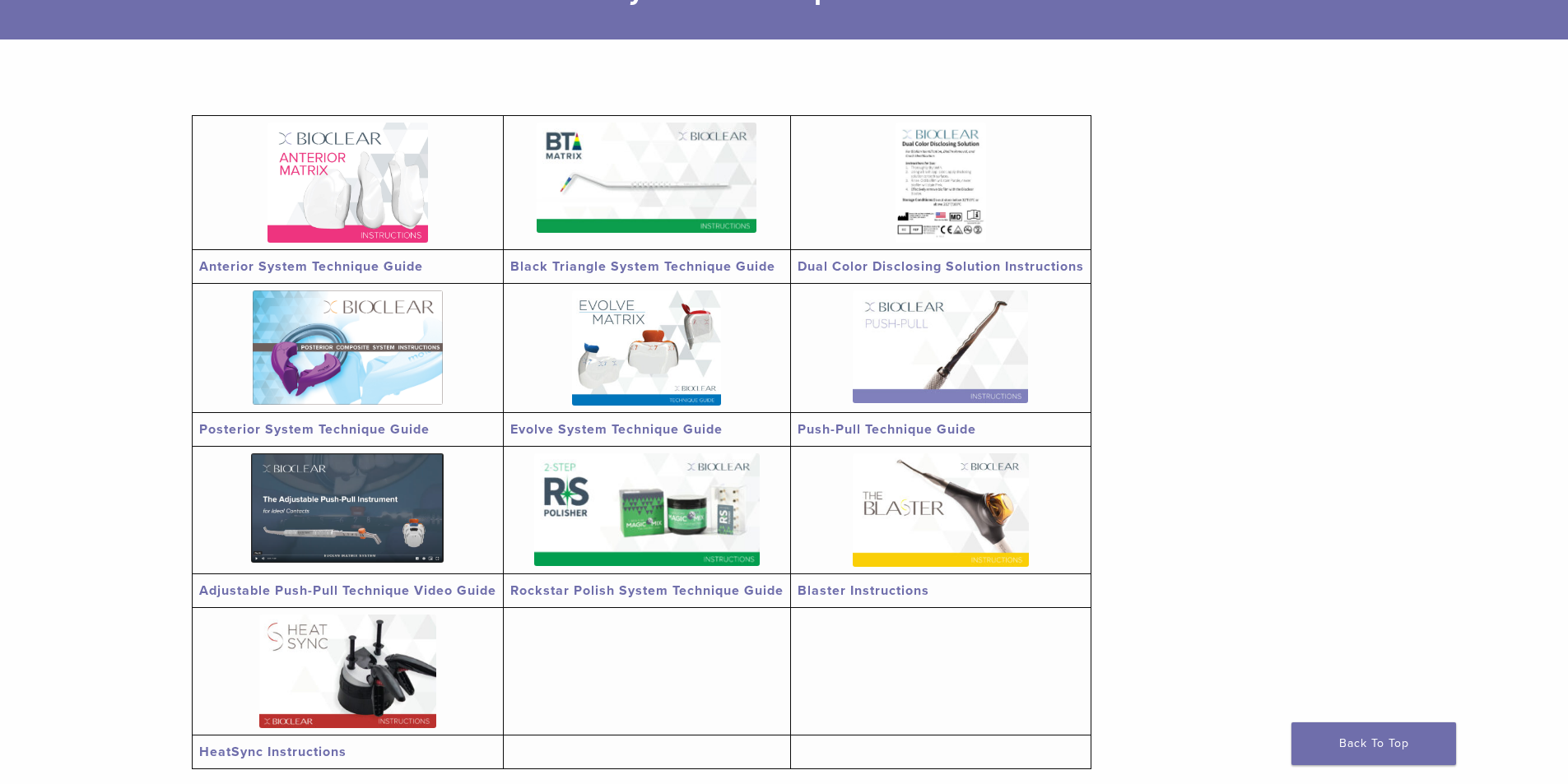
scroll to position [247, 0]
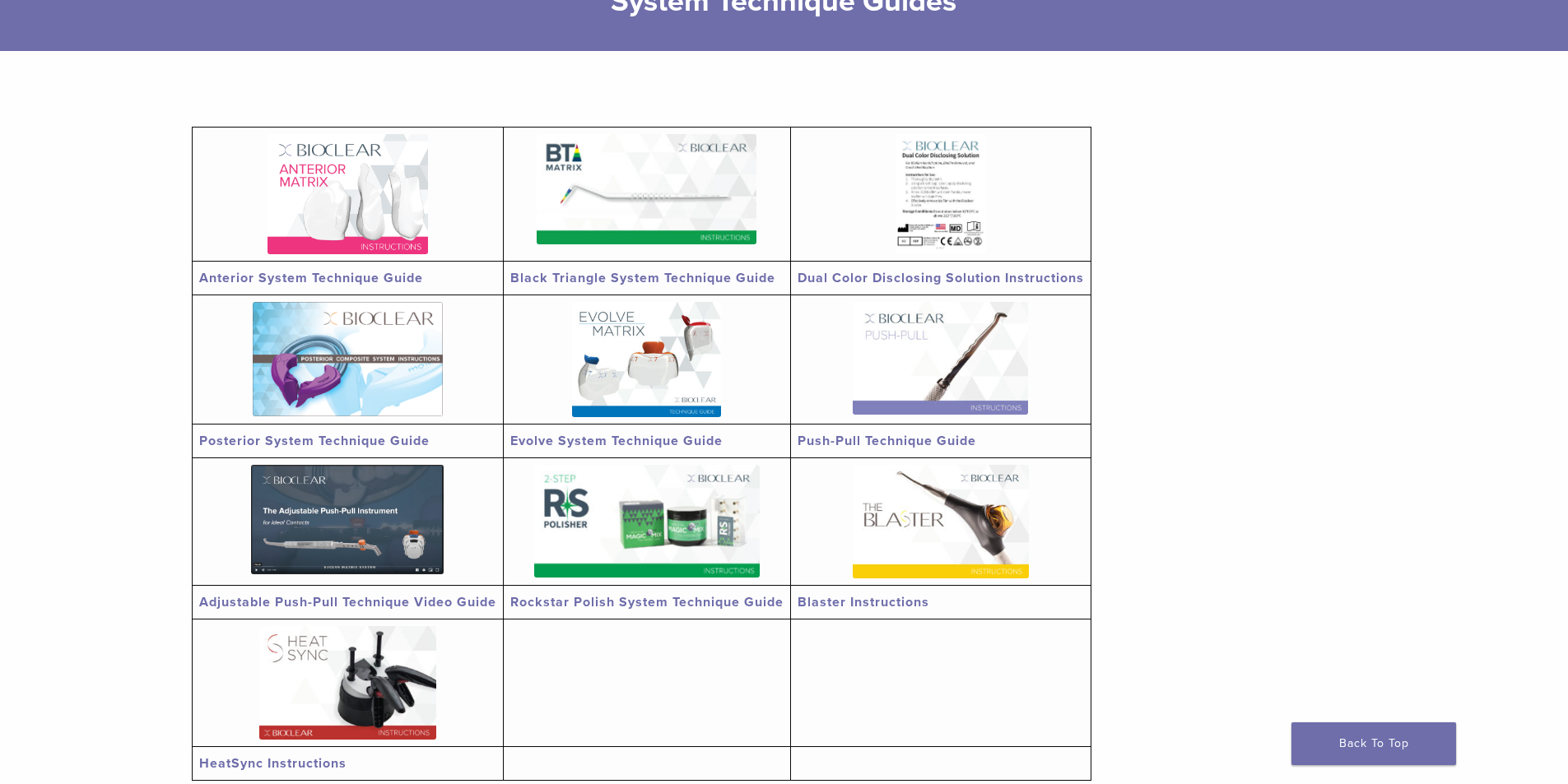
click at [403, 258] on td at bounding box center [347, 195] width 311 height 134
click at [352, 432] on td "Posterior System Technique Guide" at bounding box center [347, 441] width 311 height 34
click at [360, 441] on link "Posterior System Technique Guide" at bounding box center [314, 441] width 230 height 17
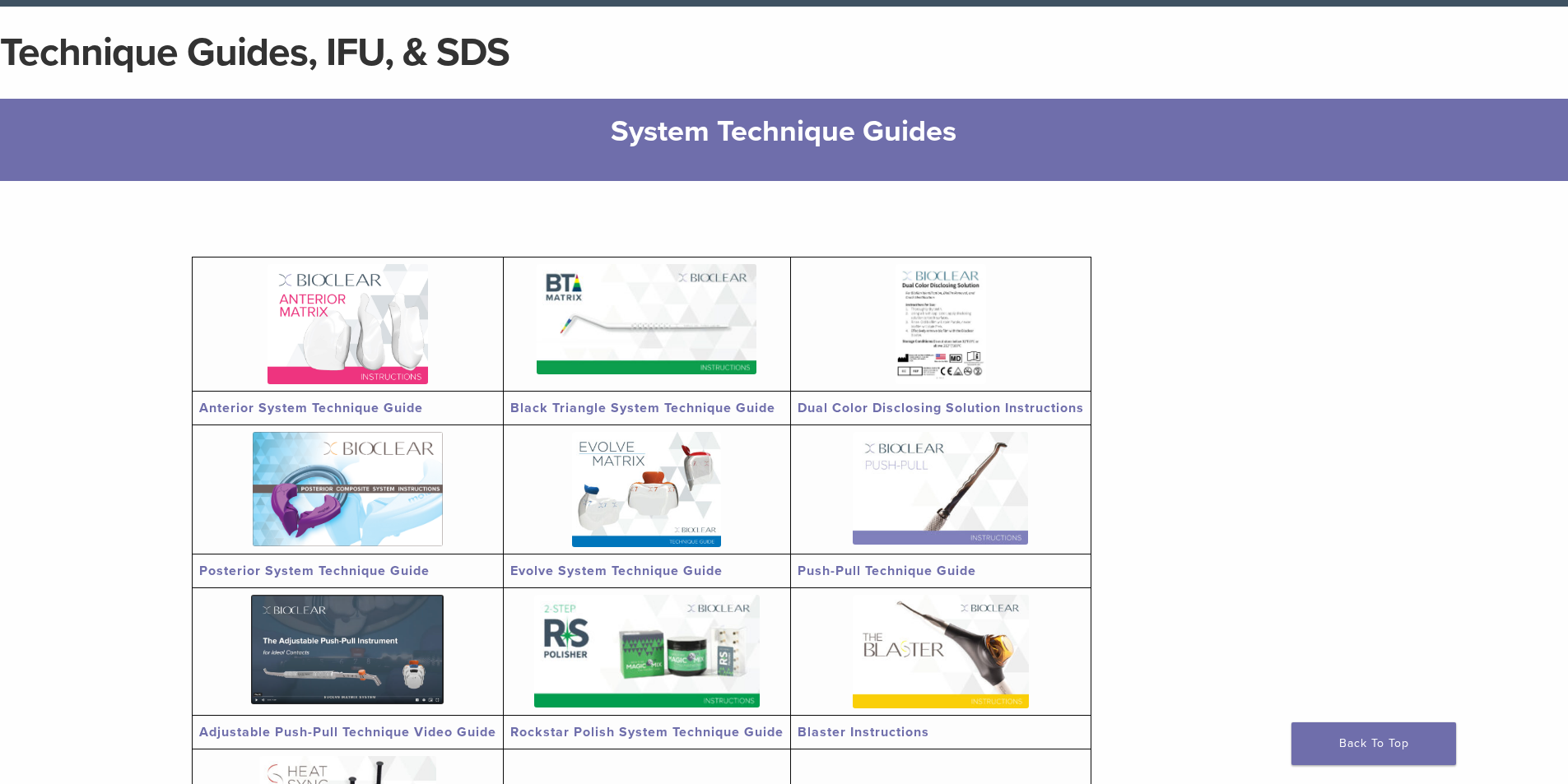
scroll to position [0, 0]
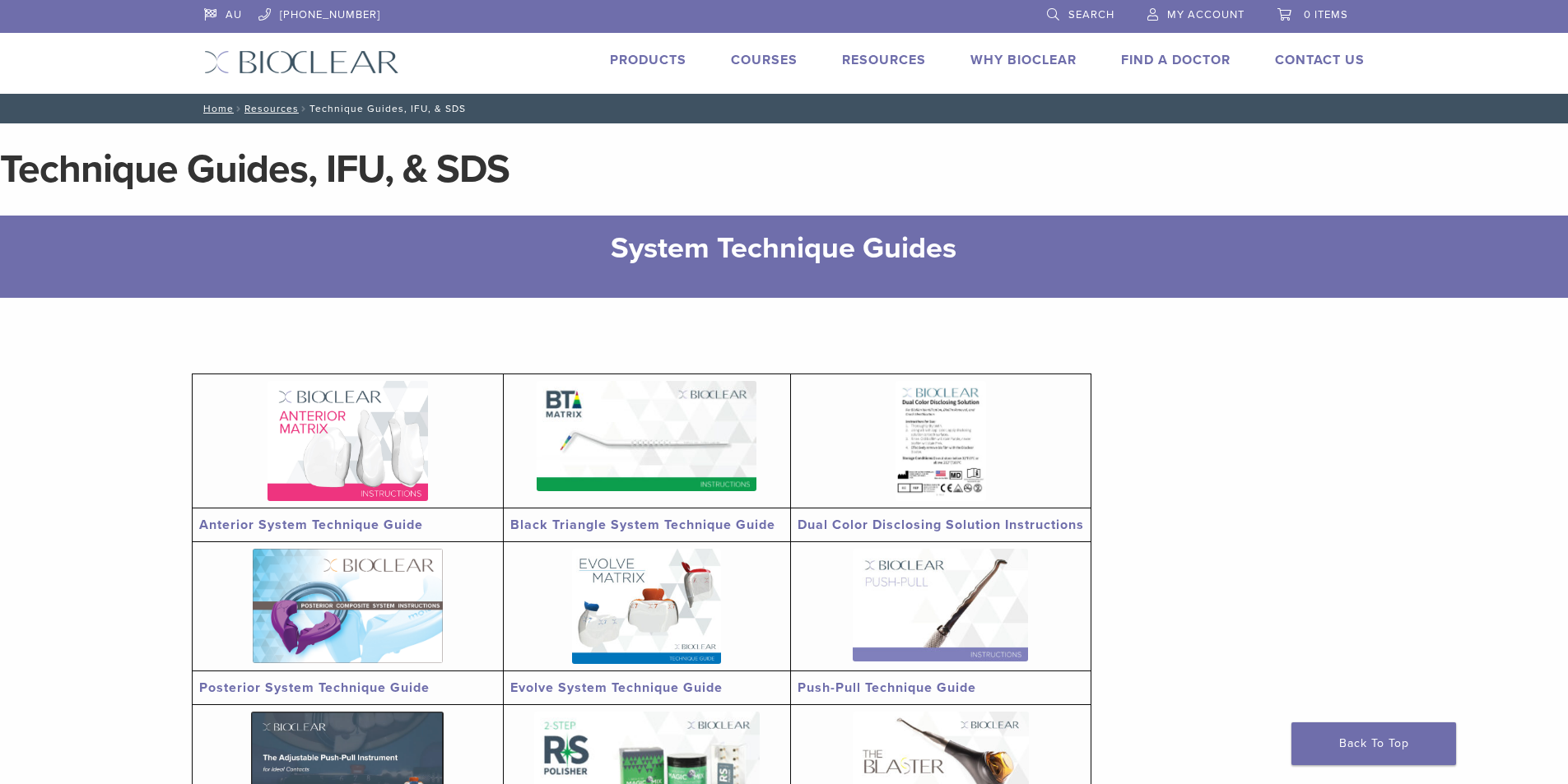
click at [1016, 52] on link "Why Bioclear" at bounding box center [1022, 60] width 106 height 17
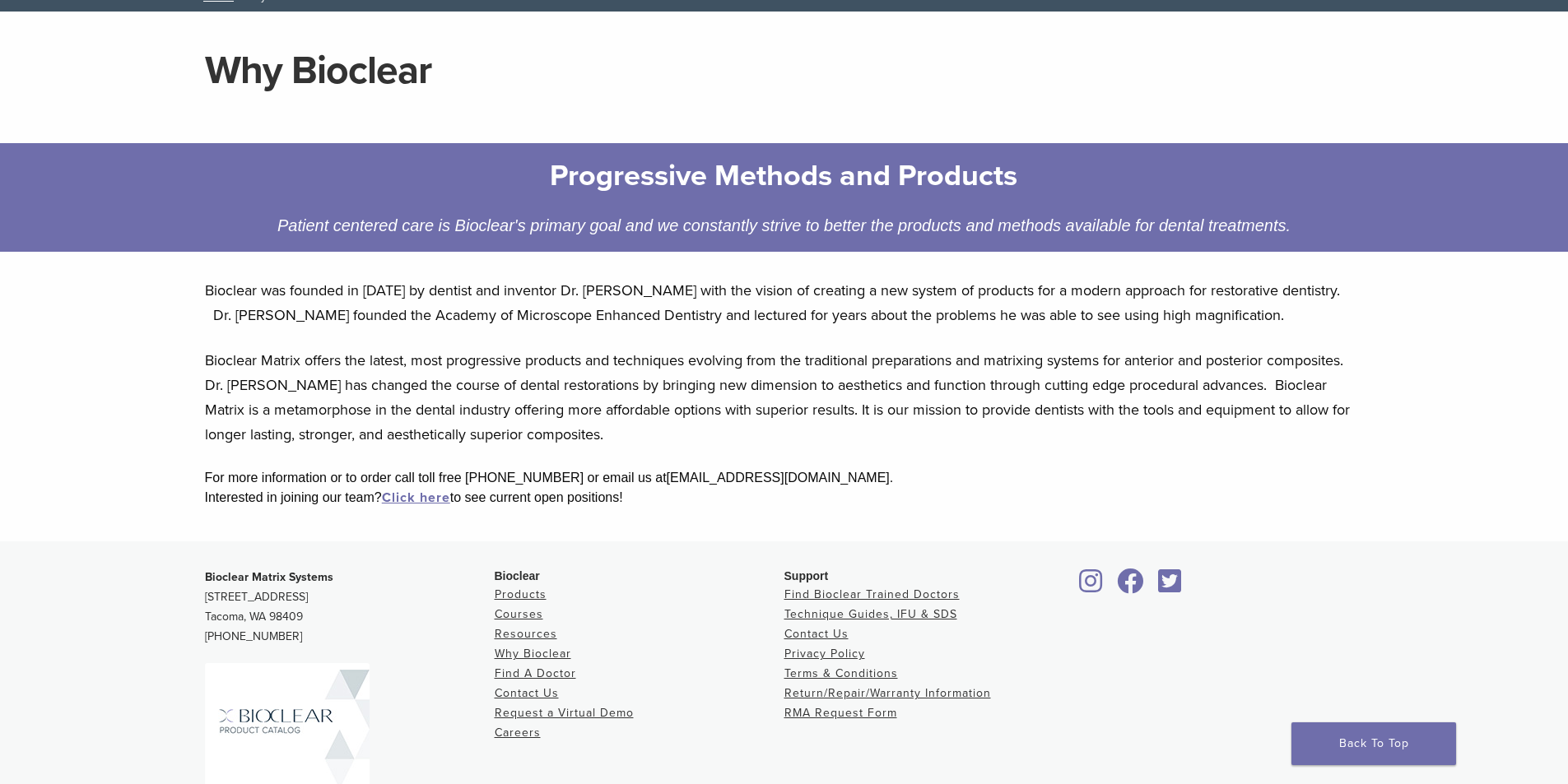
scroll to position [262, 0]
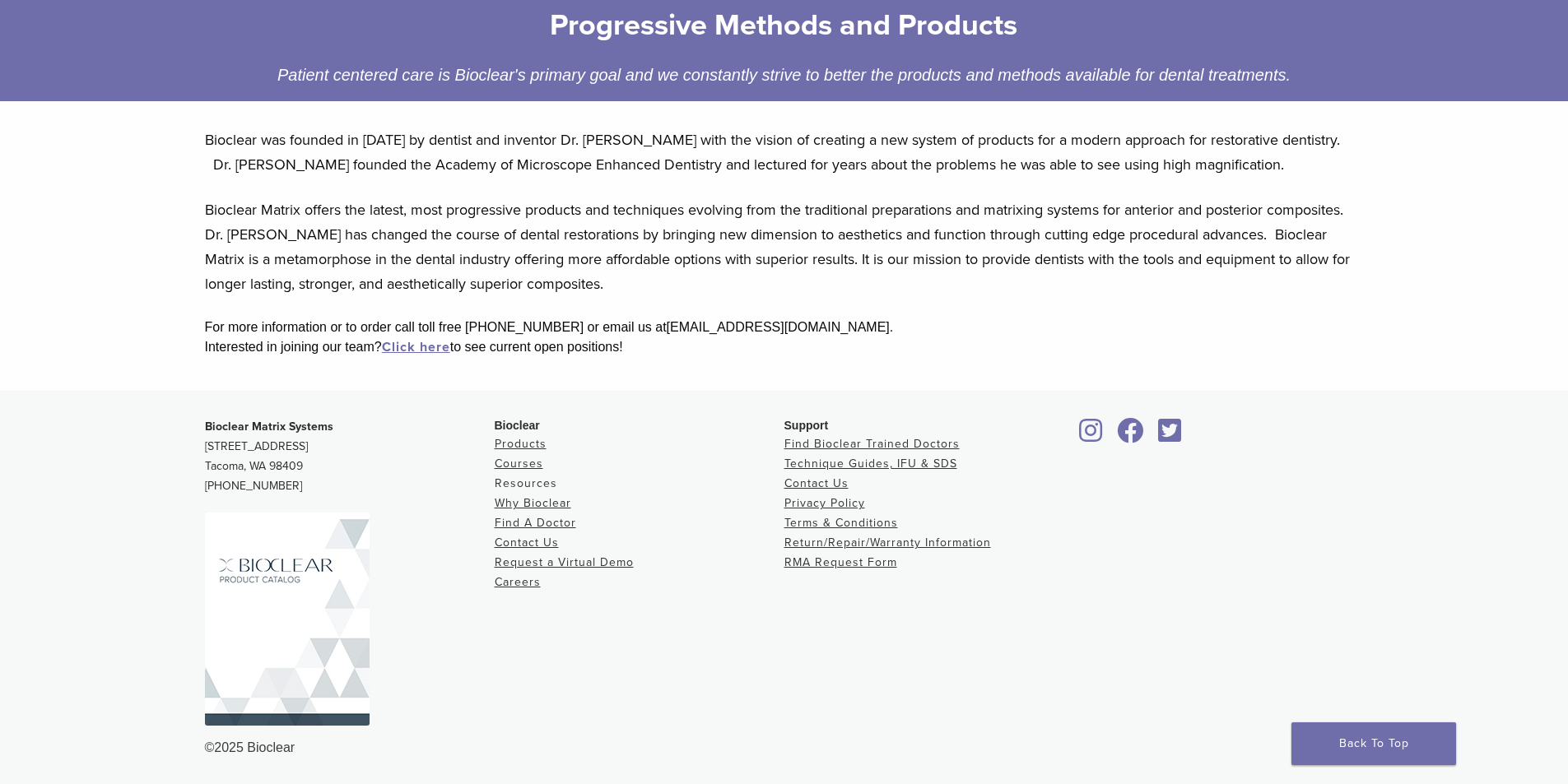
click at [528, 483] on link "Resources" at bounding box center [525, 483] width 63 height 14
click at [529, 484] on link "Resources" at bounding box center [525, 483] width 63 height 14
